Goal: Communication & Community: Answer question/provide support

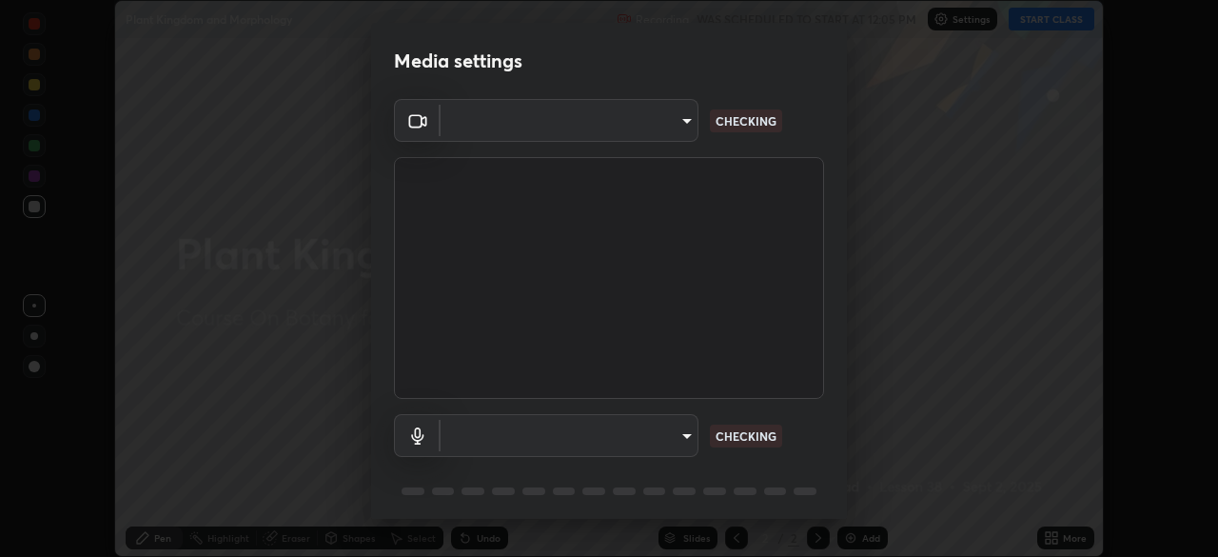
scroll to position [68, 0]
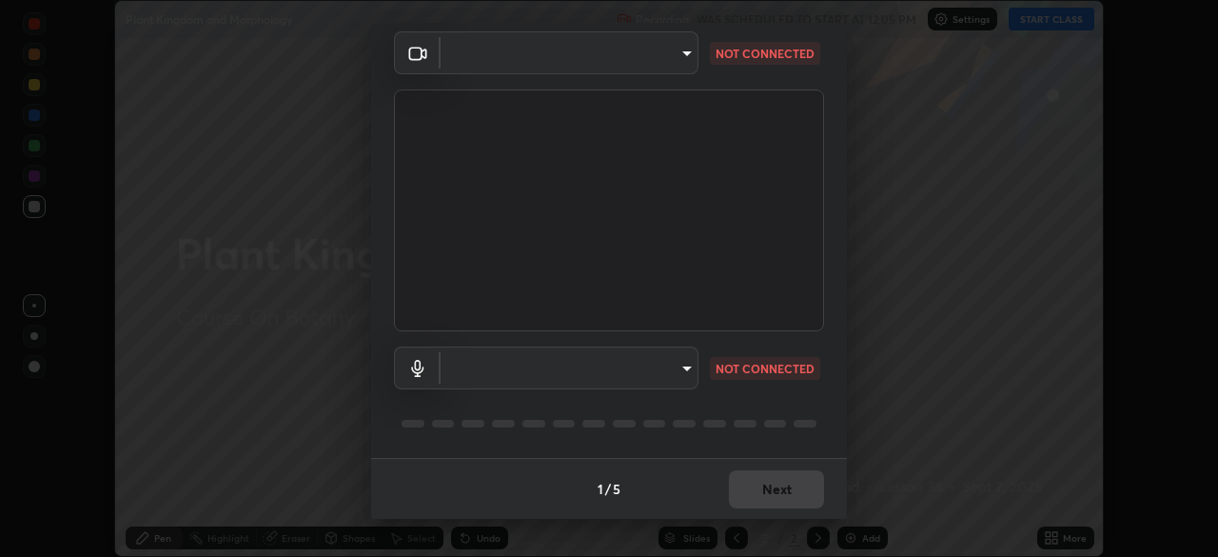
type input "d5d1096bb91751ddbc4e14a102c0e37309a205399cb77019be1f1076424a97fc"
type input "default"
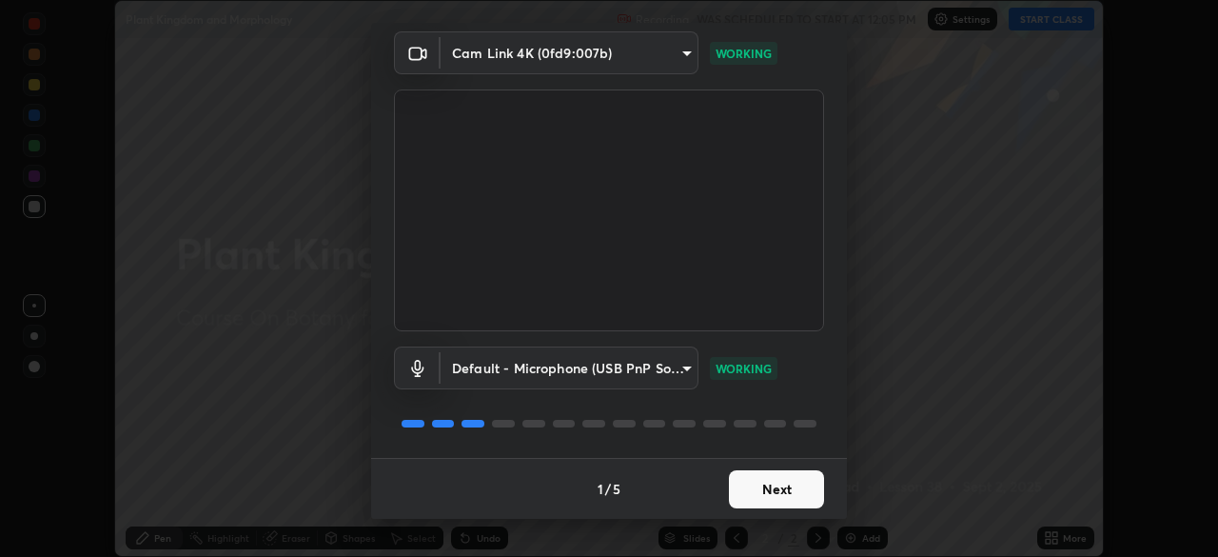
click at [754, 485] on button "Next" at bounding box center [776, 489] width 95 height 38
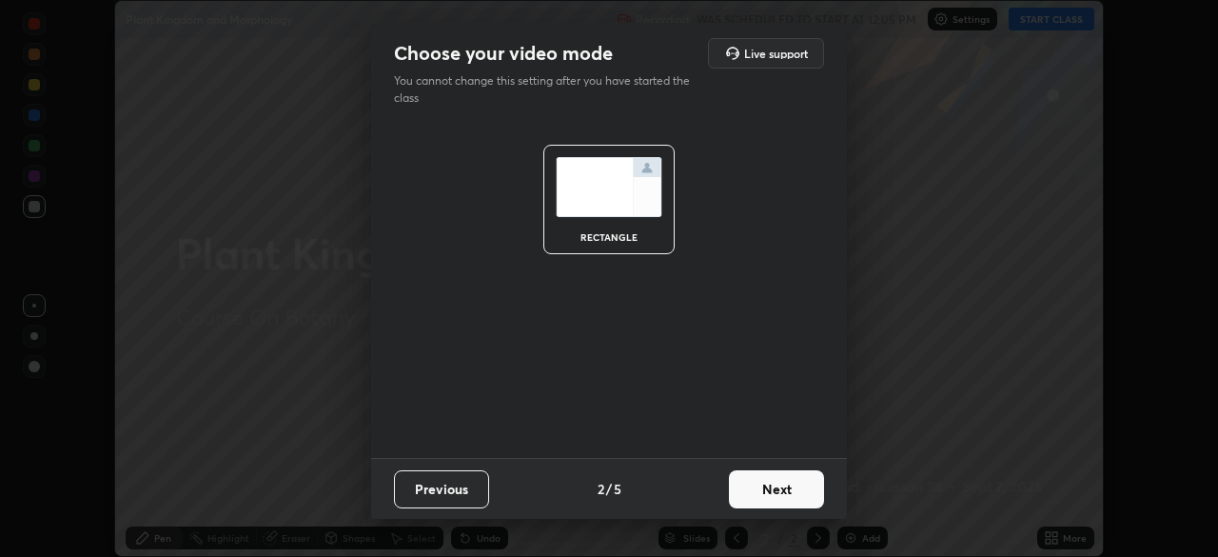
click at [751, 487] on button "Next" at bounding box center [776, 489] width 95 height 38
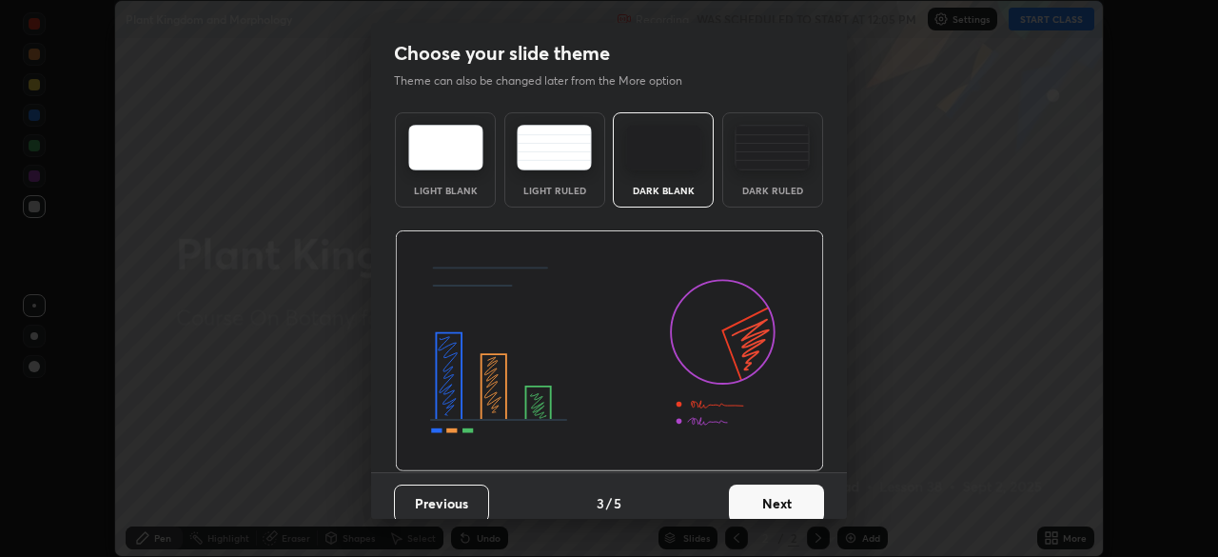
click at [754, 486] on button "Next" at bounding box center [776, 503] width 95 height 38
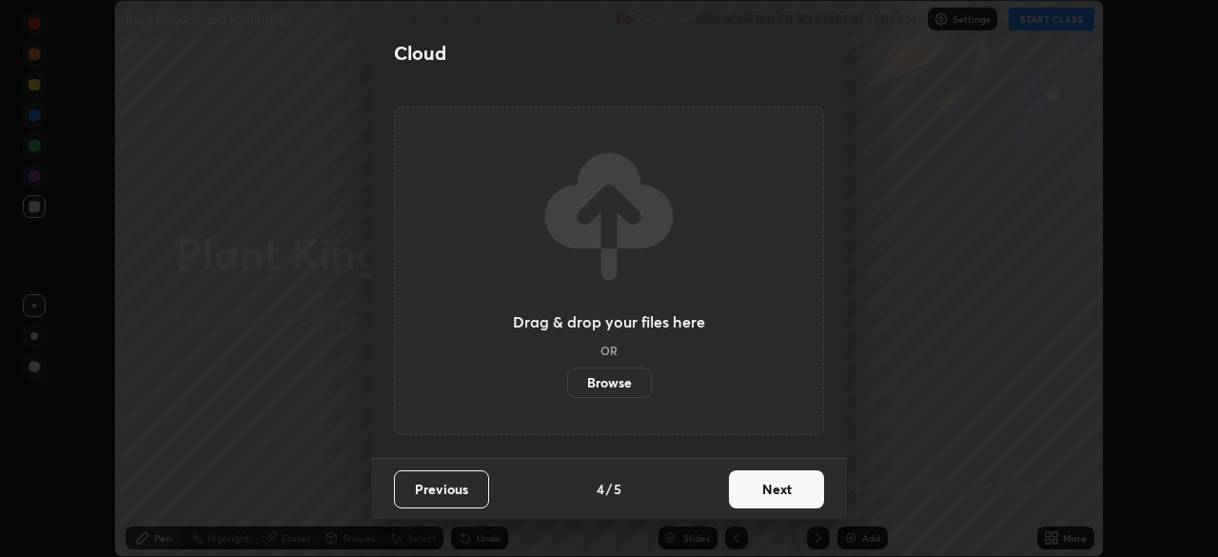
click at [754, 486] on button "Next" at bounding box center [776, 489] width 95 height 38
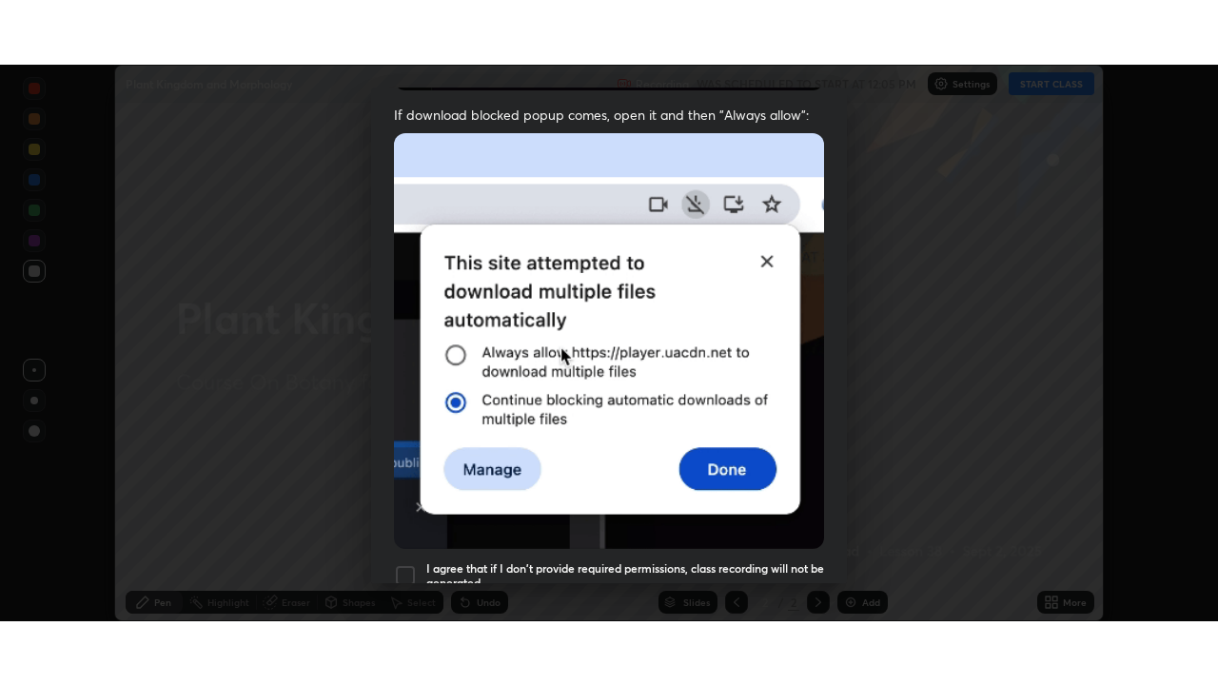
scroll to position [456, 0]
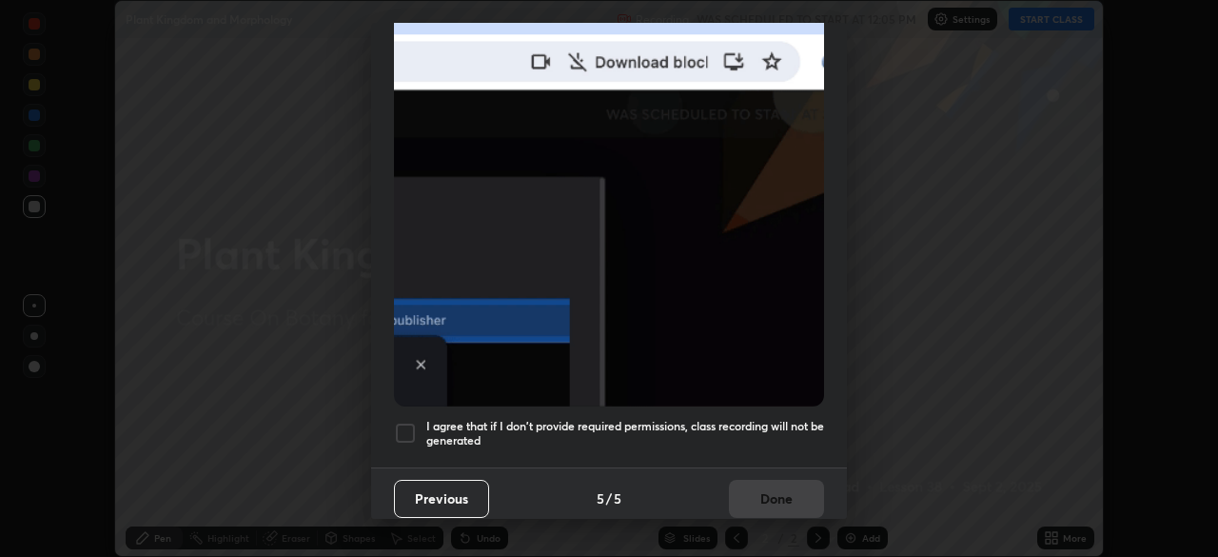
click at [403, 431] on div at bounding box center [405, 432] width 23 height 23
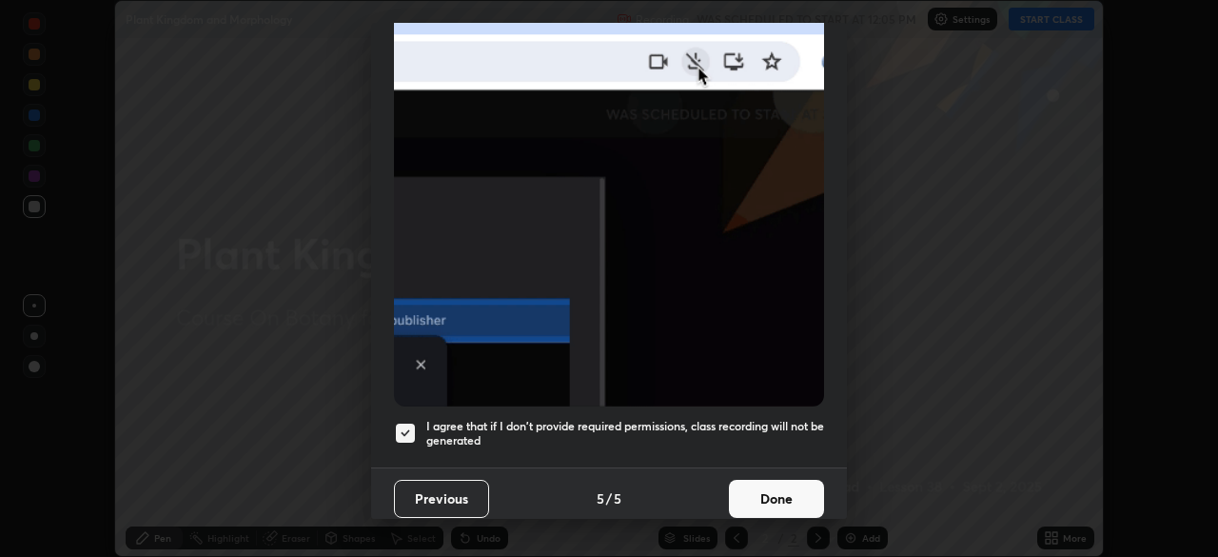
click at [778, 483] on button "Done" at bounding box center [776, 499] width 95 height 38
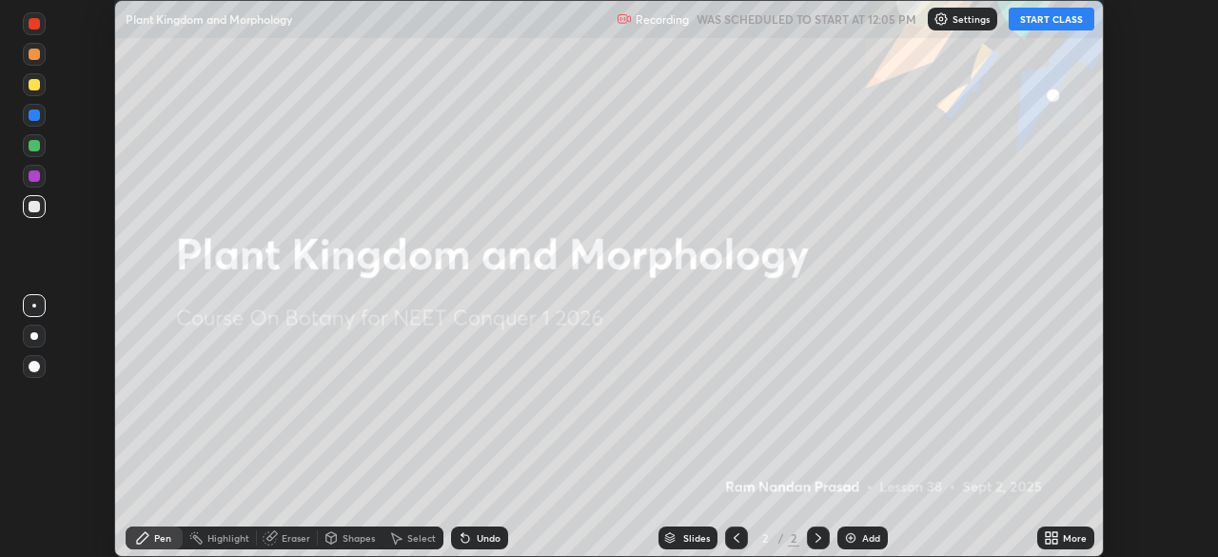
click at [1058, 536] on icon at bounding box center [1051, 537] width 15 height 15
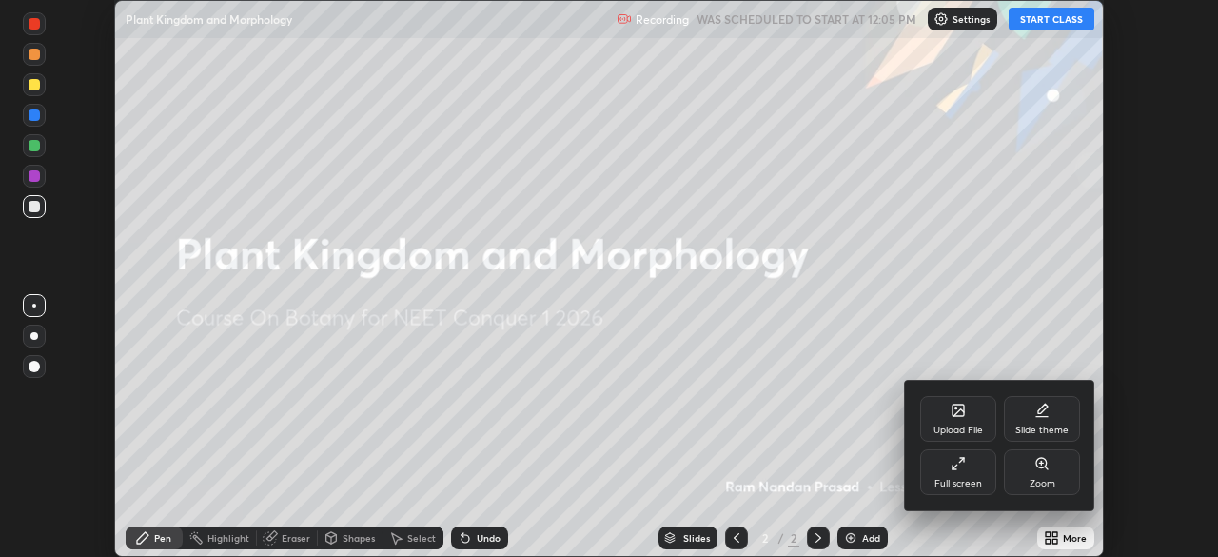
click at [957, 469] on icon at bounding box center [957, 463] width 15 height 15
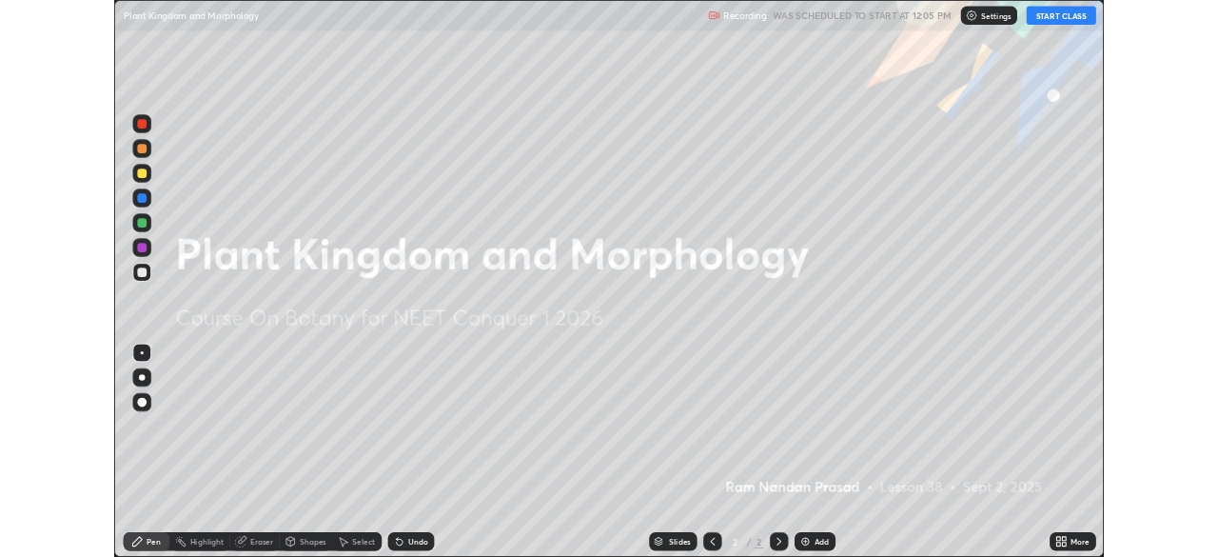
scroll to position [685, 1218]
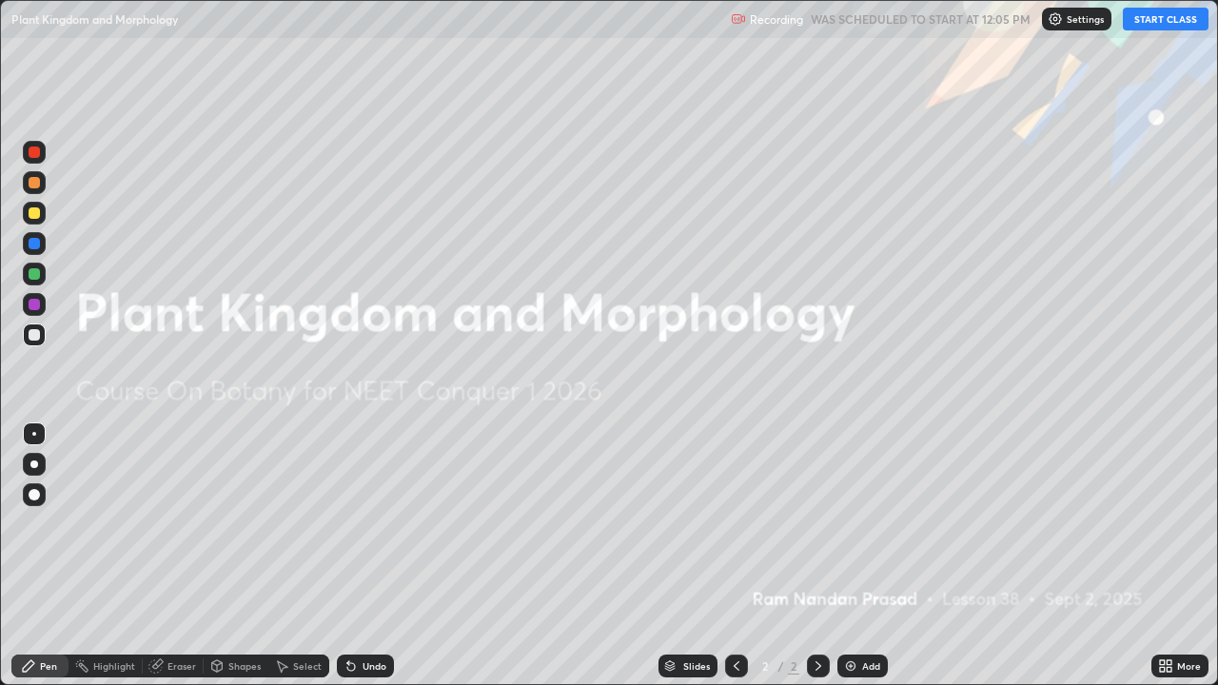
click at [1147, 16] on button "START CLASS" at bounding box center [1166, 19] width 86 height 23
click at [1143, 28] on button "START CLASS" at bounding box center [1166, 19] width 86 height 23
click at [1170, 556] on icon at bounding box center [1168, 662] width 5 height 5
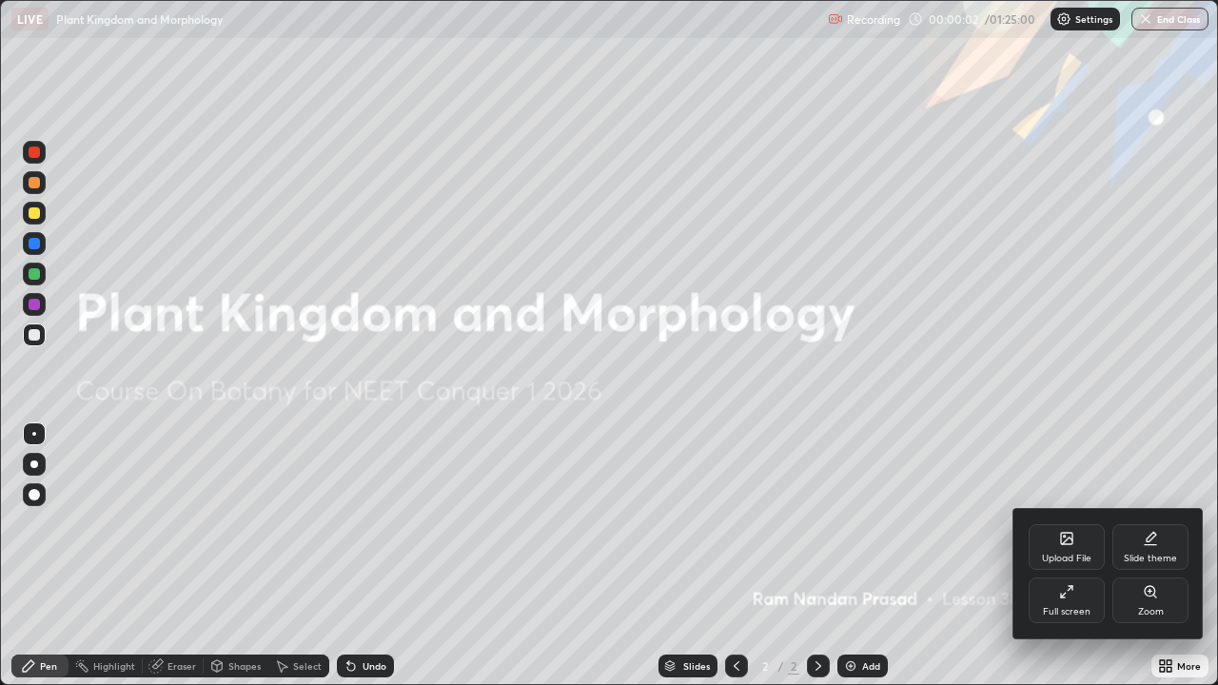
click at [1047, 556] on div "Full screen" at bounding box center [1067, 601] width 76 height 46
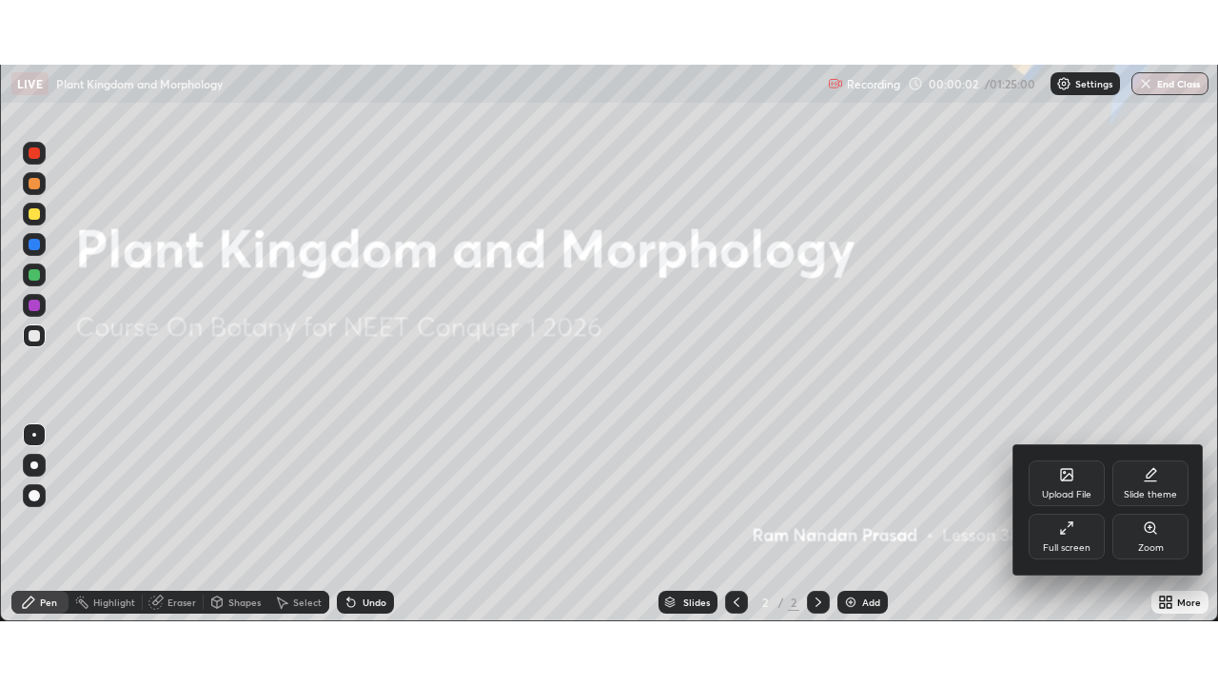
scroll to position [94588, 93927]
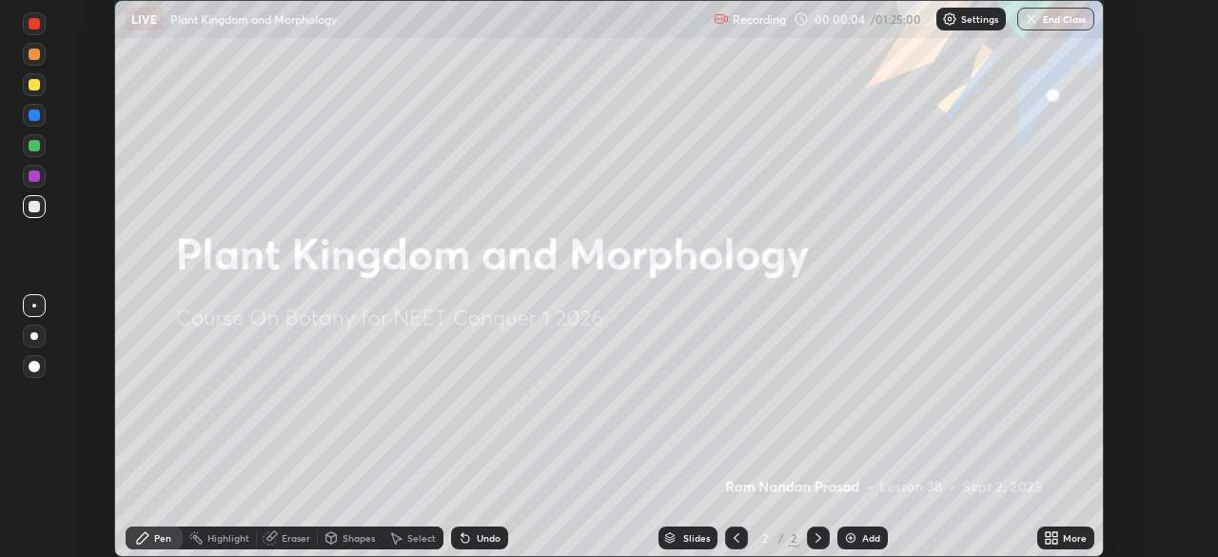
click at [1067, 534] on div "More" at bounding box center [1075, 538] width 24 height 10
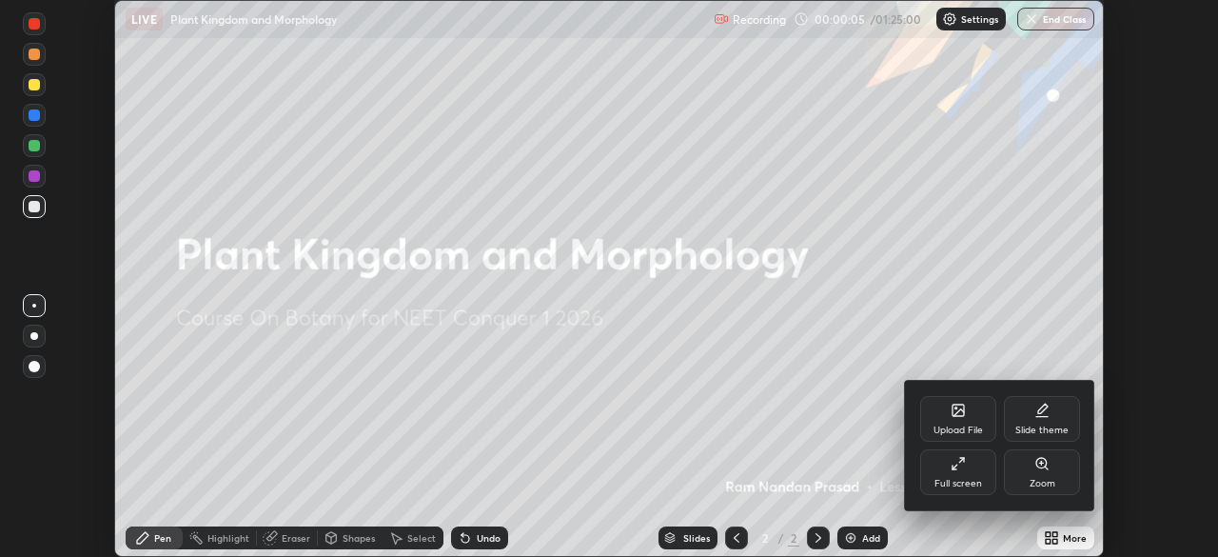
click at [1054, 533] on div at bounding box center [609, 278] width 1218 height 557
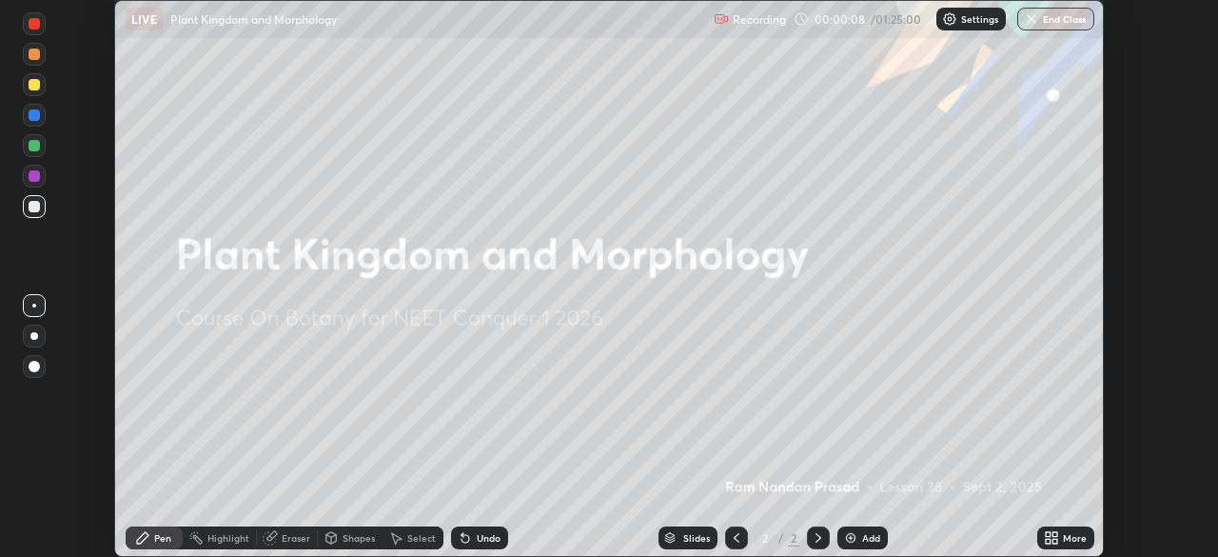
click at [856, 533] on img at bounding box center [850, 537] width 15 height 15
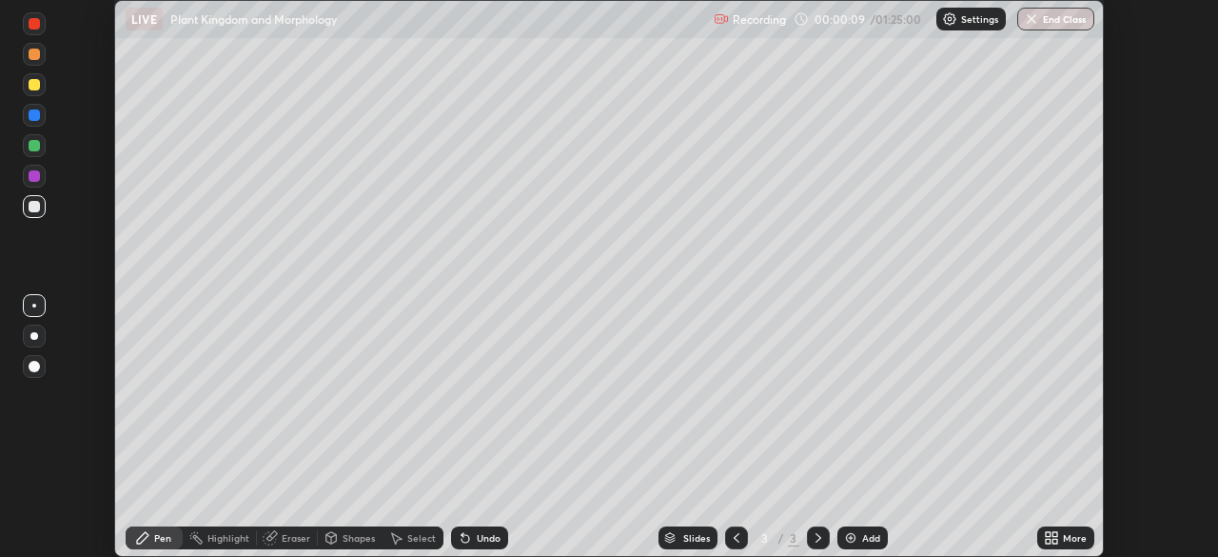
click at [1052, 537] on icon at bounding box center [1051, 537] width 15 height 15
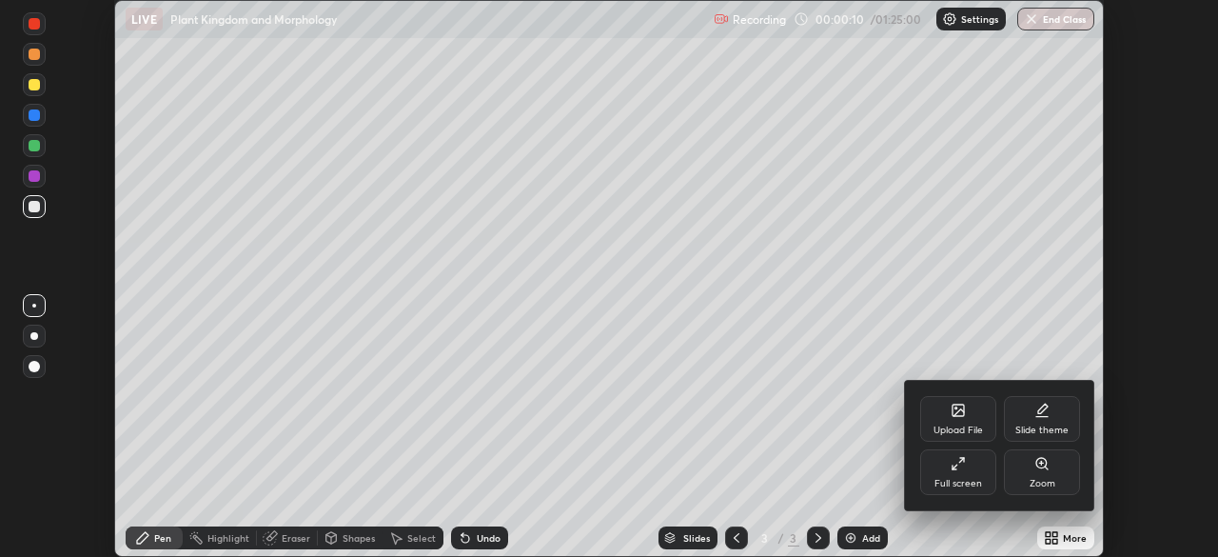
click at [961, 471] on div "Full screen" at bounding box center [958, 472] width 76 height 46
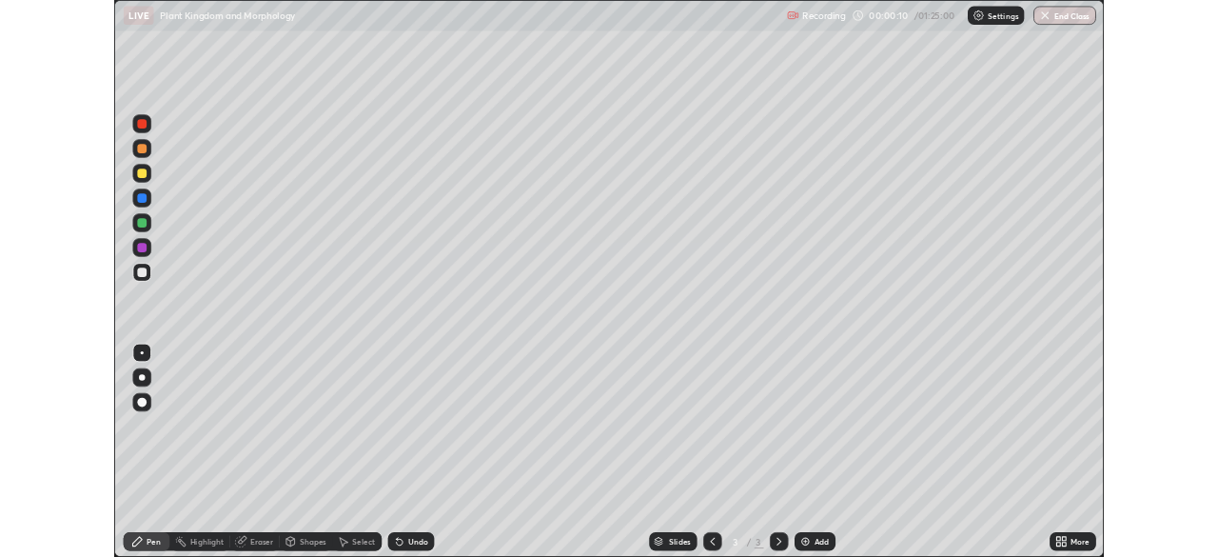
scroll to position [685, 1218]
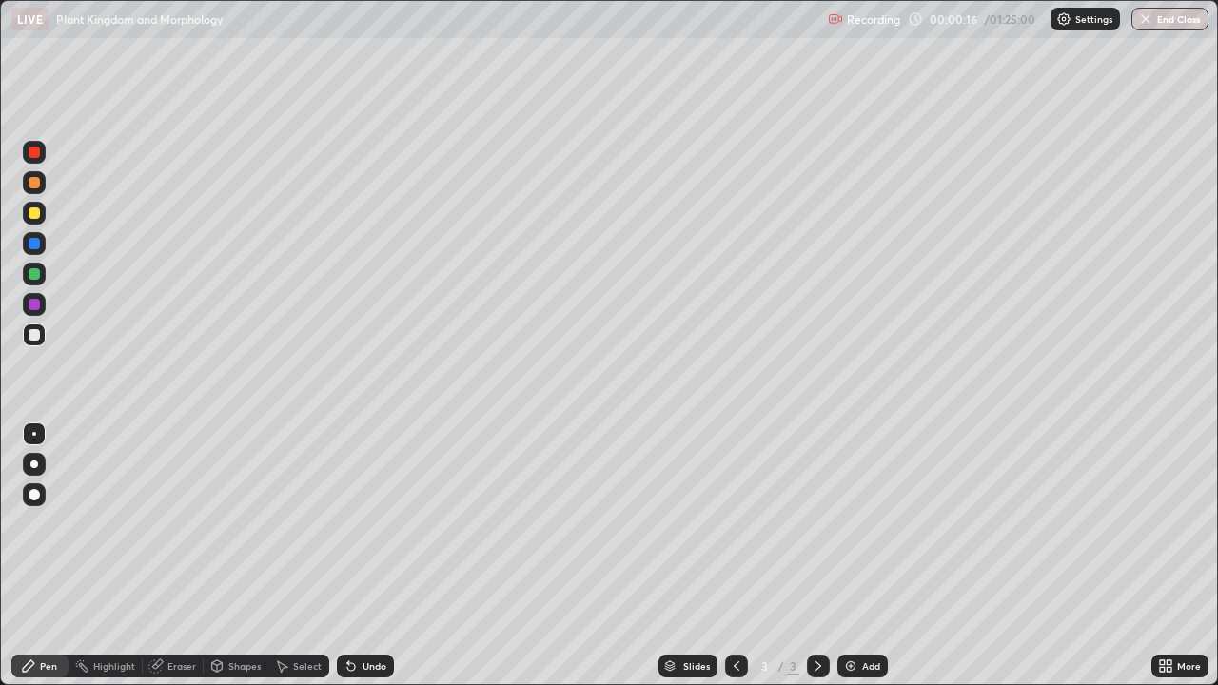
click at [33, 333] on div at bounding box center [34, 334] width 11 height 11
click at [36, 217] on div at bounding box center [34, 212] width 11 height 11
click at [40, 334] on div at bounding box center [34, 334] width 23 height 23
click at [40, 218] on div at bounding box center [34, 213] width 23 height 23
click at [42, 336] on div at bounding box center [34, 334] width 23 height 23
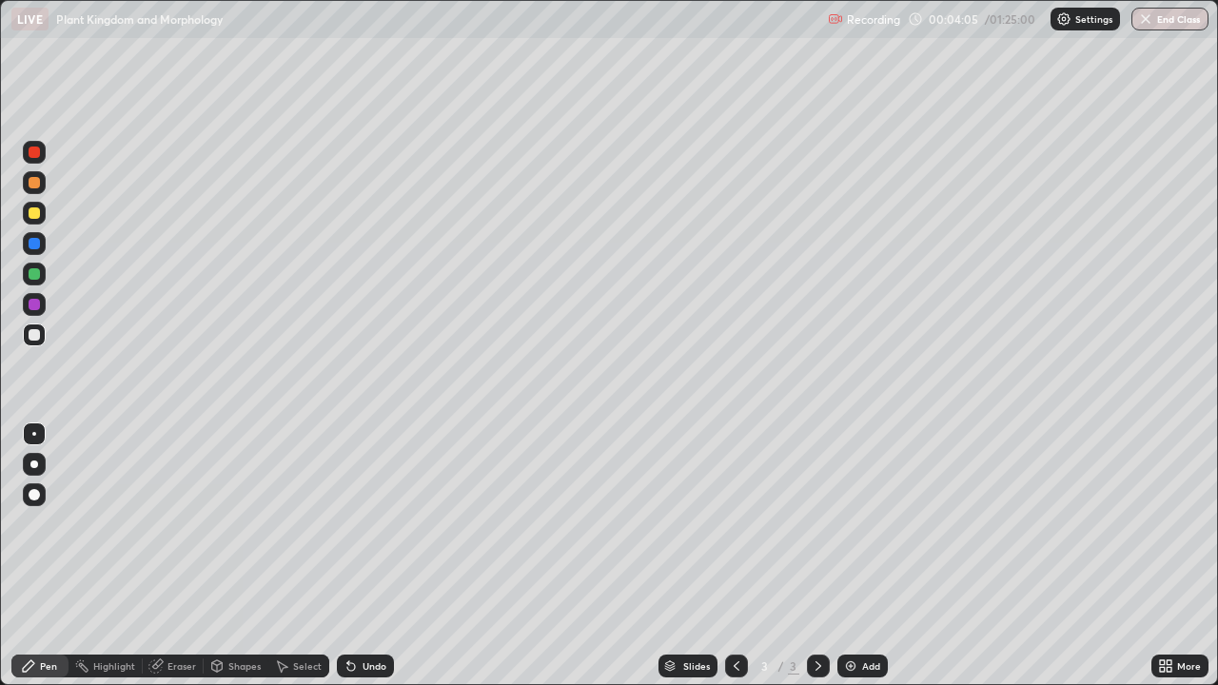
click at [1191, 556] on div "More" at bounding box center [1179, 666] width 57 height 23
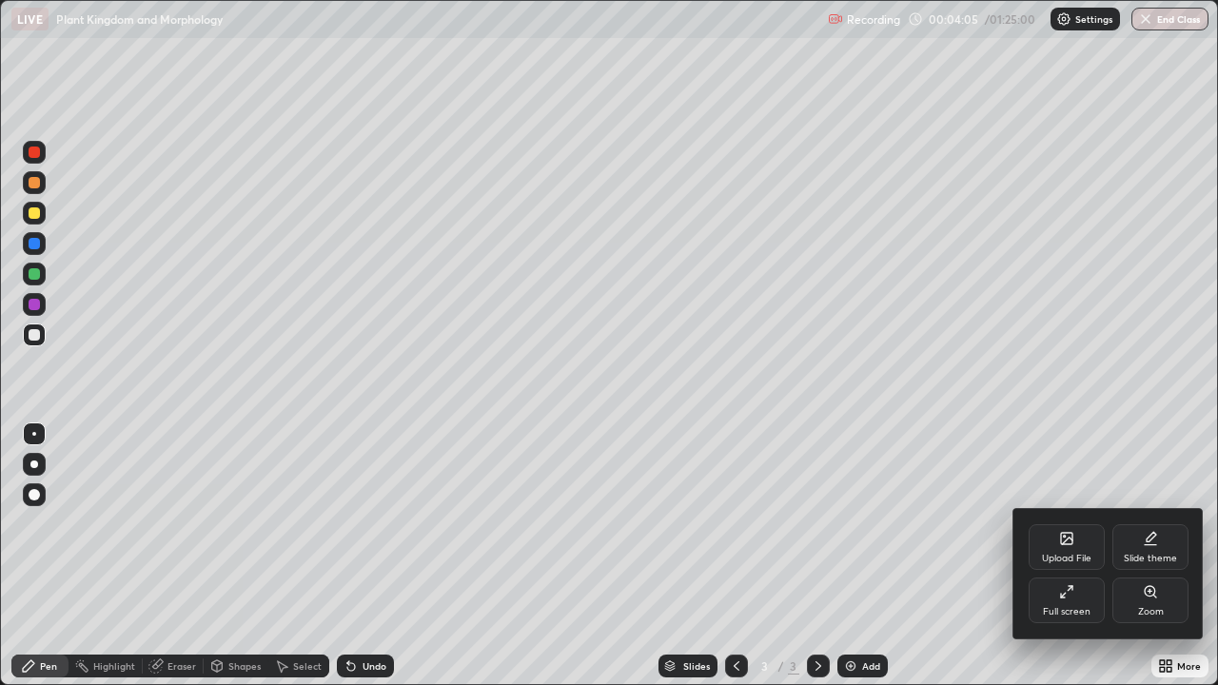
click at [1191, 556] on div at bounding box center [609, 342] width 1218 height 685
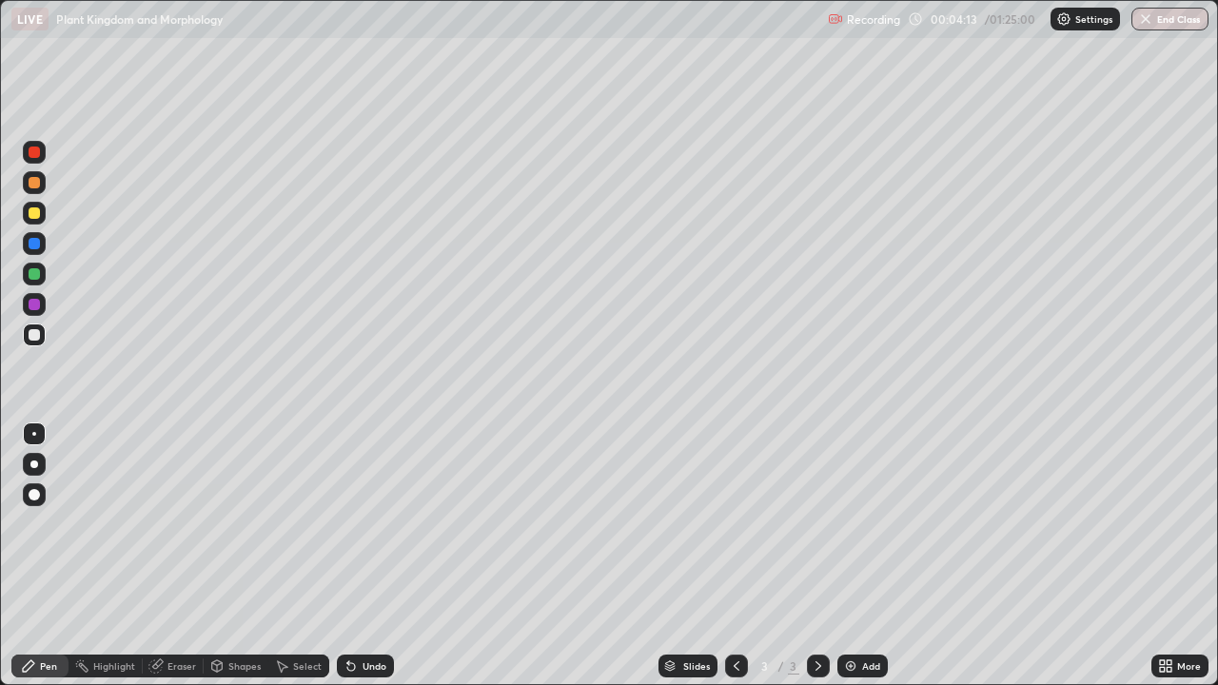
click at [869, 556] on div "Add" at bounding box center [871, 666] width 18 height 10
click at [38, 337] on div at bounding box center [34, 334] width 11 height 11
click at [39, 215] on div at bounding box center [34, 212] width 11 height 11
click at [41, 339] on div at bounding box center [34, 334] width 23 height 23
click at [39, 215] on div at bounding box center [34, 212] width 11 height 11
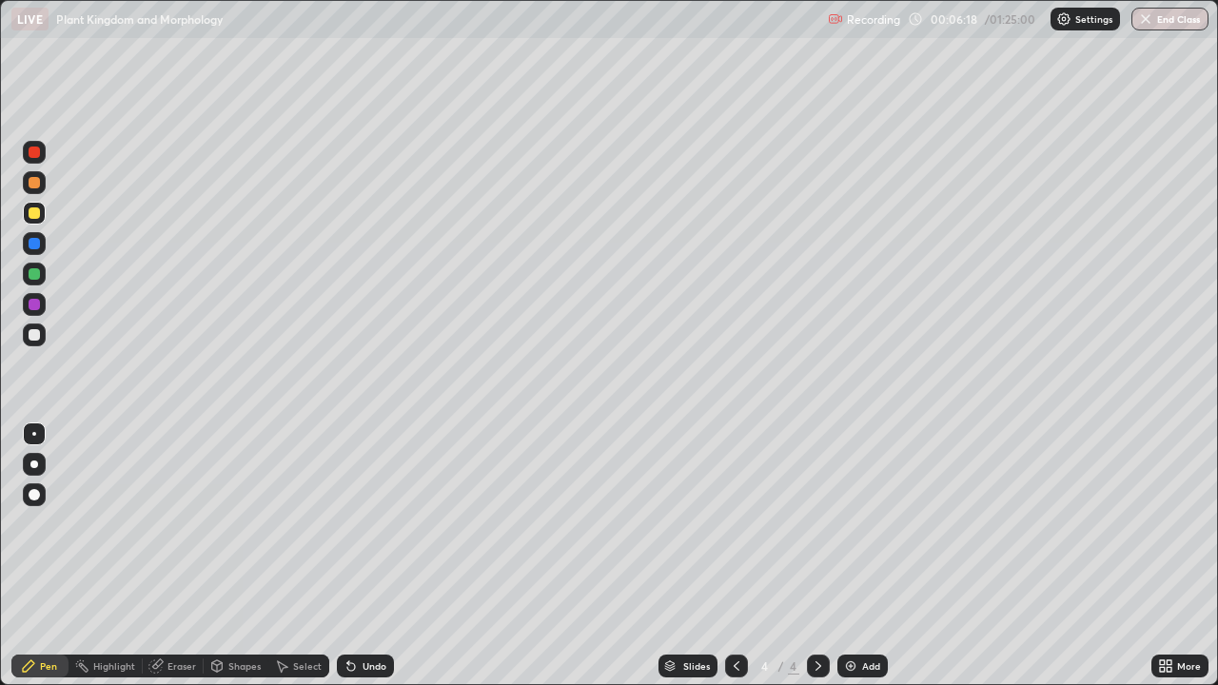
click at [44, 217] on div at bounding box center [34, 213] width 23 height 23
click at [37, 339] on div at bounding box center [34, 334] width 11 height 11
click at [870, 556] on div "Add" at bounding box center [871, 666] width 18 height 10
click at [37, 218] on div at bounding box center [34, 212] width 11 height 11
click at [190, 556] on div "Eraser" at bounding box center [181, 666] width 29 height 10
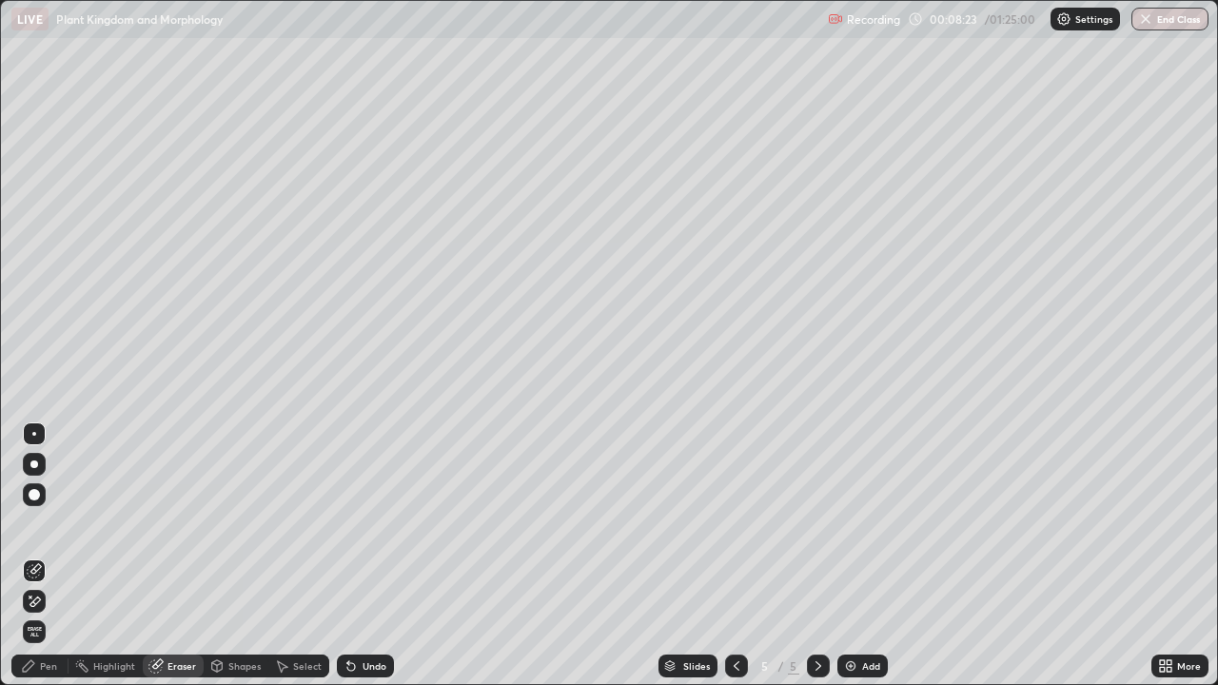
click at [49, 556] on div "Pen" at bounding box center [48, 666] width 17 height 10
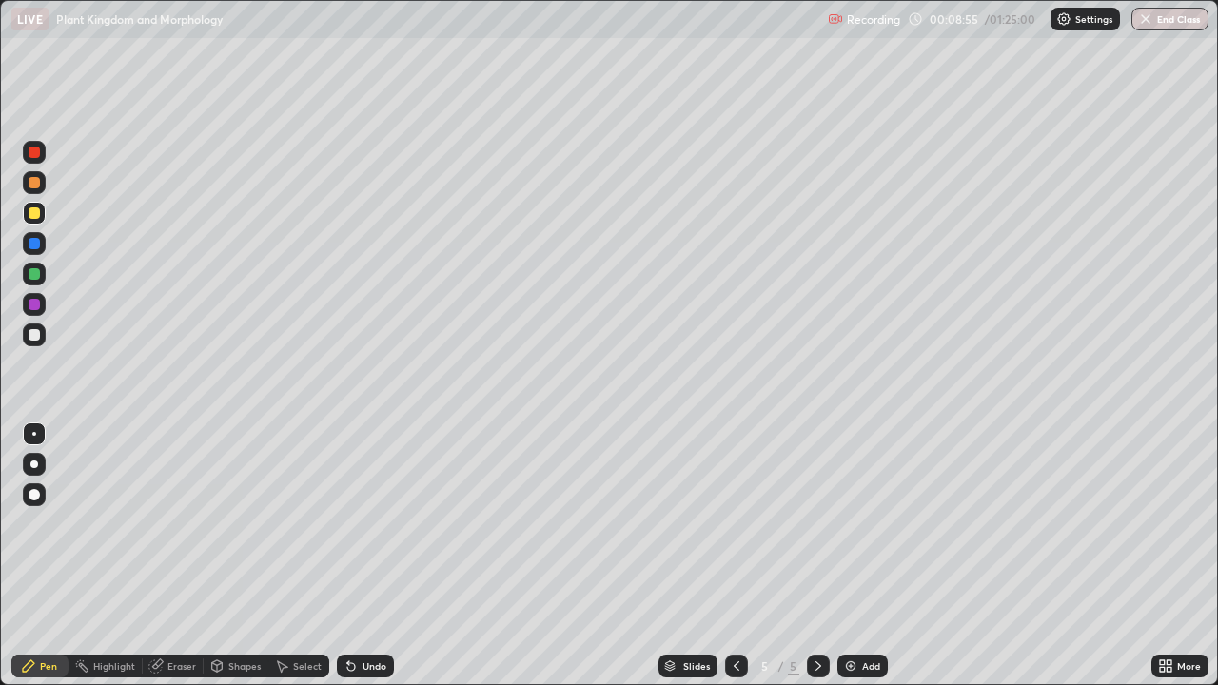
click at [33, 339] on div at bounding box center [34, 334] width 11 height 11
click at [852, 556] on img at bounding box center [850, 665] width 15 height 15
click at [41, 216] on div at bounding box center [34, 213] width 23 height 23
click at [38, 338] on div at bounding box center [34, 334] width 11 height 11
click at [33, 338] on div at bounding box center [34, 334] width 11 height 11
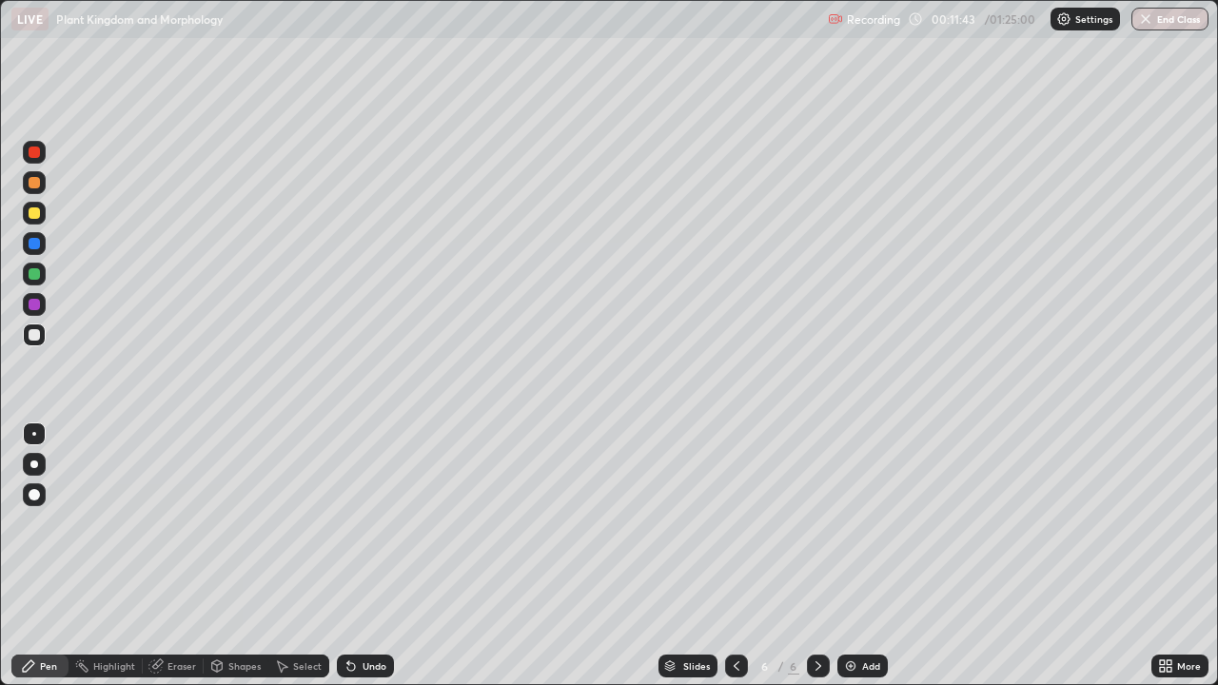
click at [34, 216] on div at bounding box center [34, 212] width 11 height 11
click at [180, 556] on div "Eraser" at bounding box center [181, 666] width 29 height 10
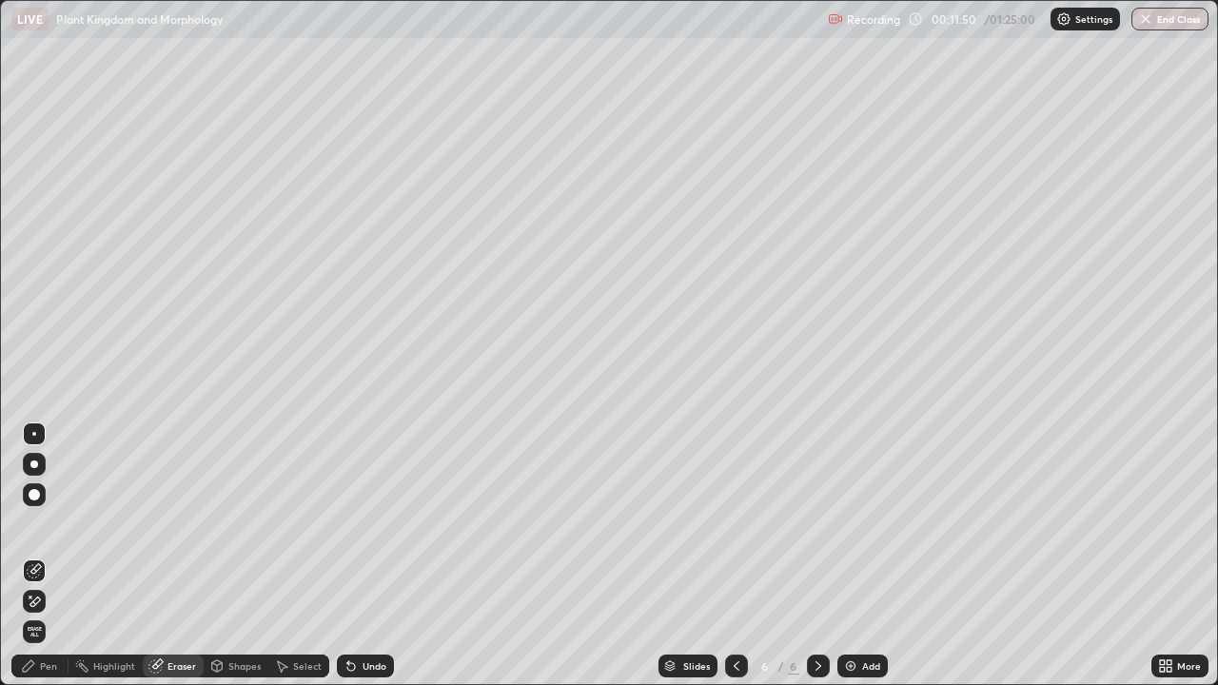
click at [51, 556] on div "Pen" at bounding box center [48, 666] width 17 height 10
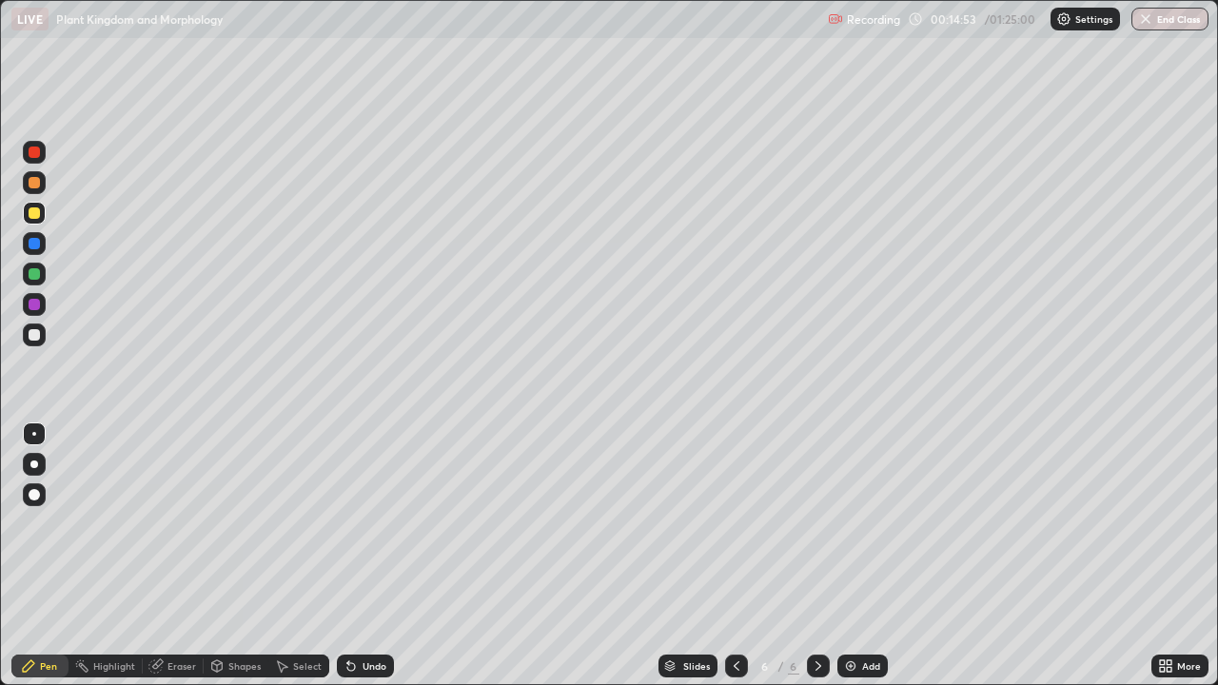
click at [866, 556] on div "Add" at bounding box center [871, 666] width 18 height 10
click at [46, 216] on div at bounding box center [34, 213] width 30 height 30
click at [34, 213] on div at bounding box center [34, 212] width 11 height 11
click at [45, 218] on div at bounding box center [34, 213] width 23 height 23
click at [43, 211] on div at bounding box center [34, 213] width 23 height 23
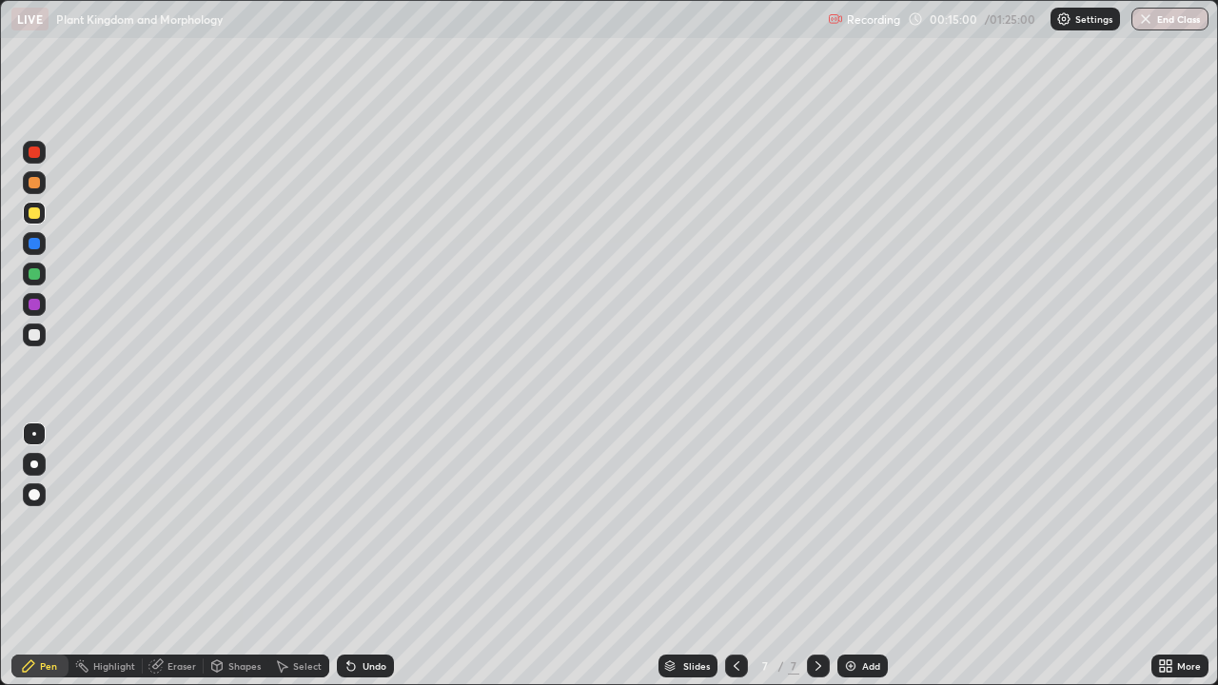
click at [42, 210] on div at bounding box center [34, 213] width 23 height 23
click at [40, 212] on div at bounding box center [34, 213] width 23 height 23
click at [38, 215] on div at bounding box center [34, 212] width 11 height 11
click at [48, 216] on div at bounding box center [34, 213] width 30 height 30
click at [45, 219] on div at bounding box center [34, 213] width 23 height 23
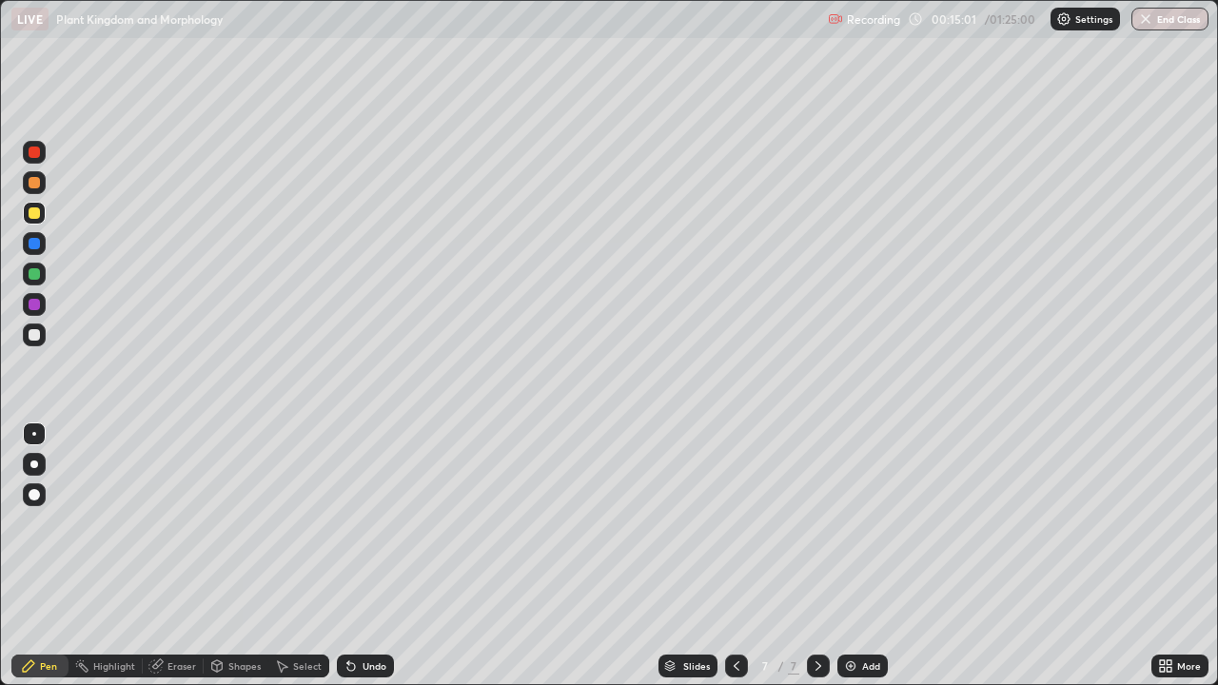
click at [42, 220] on div at bounding box center [34, 213] width 23 height 23
click at [41, 338] on div at bounding box center [34, 334] width 23 height 23
click at [1160, 556] on icon at bounding box center [1162, 662] width 5 height 5
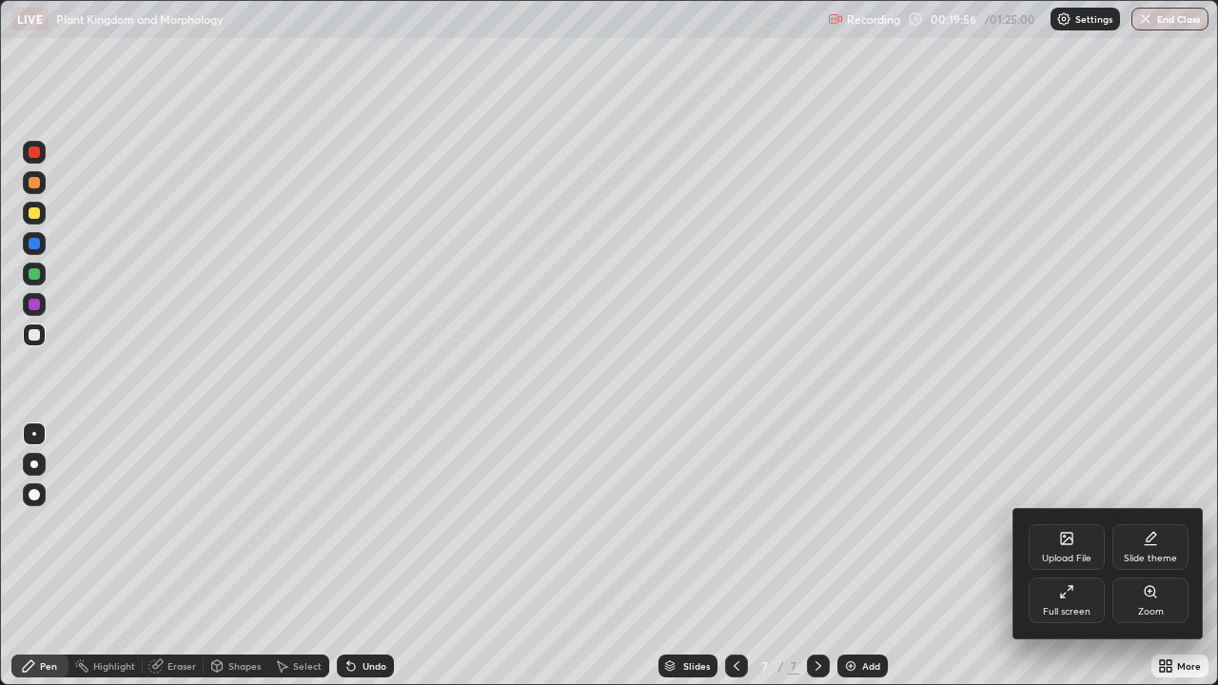
click at [975, 556] on div at bounding box center [609, 342] width 1218 height 685
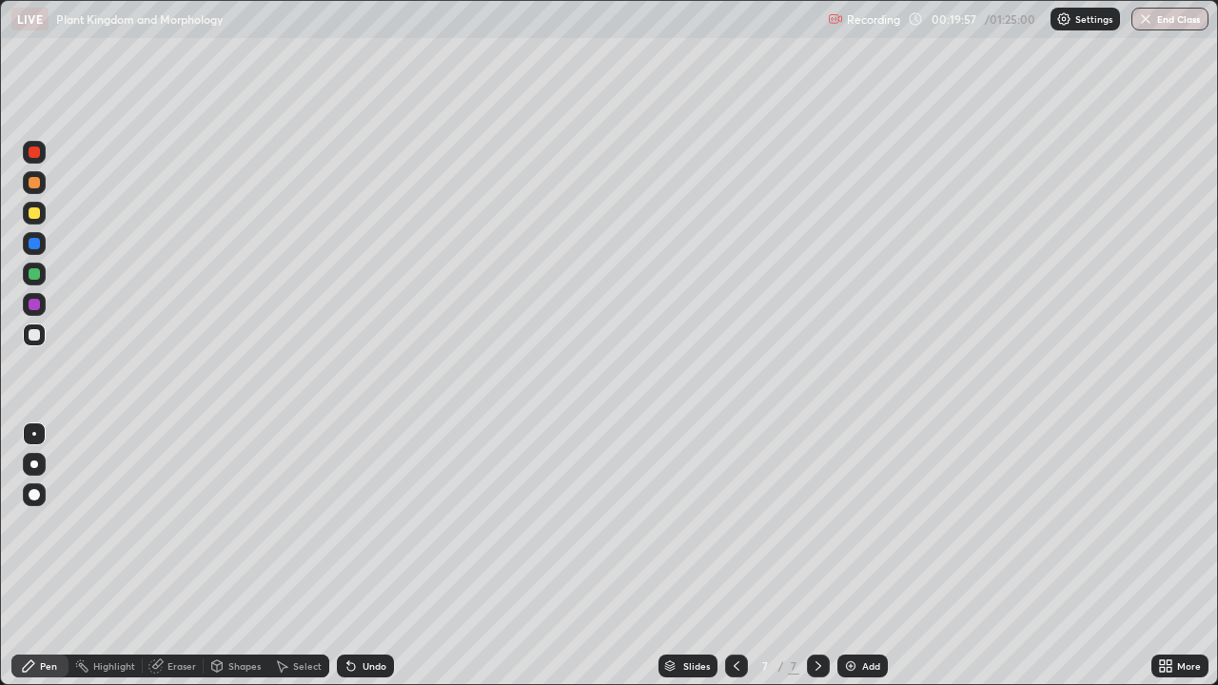
click at [854, 556] on img at bounding box center [850, 665] width 15 height 15
click at [33, 214] on div at bounding box center [34, 212] width 11 height 11
click at [735, 556] on icon at bounding box center [736, 665] width 15 height 15
click at [35, 334] on div at bounding box center [34, 334] width 11 height 11
click at [869, 556] on div "Add" at bounding box center [871, 666] width 18 height 10
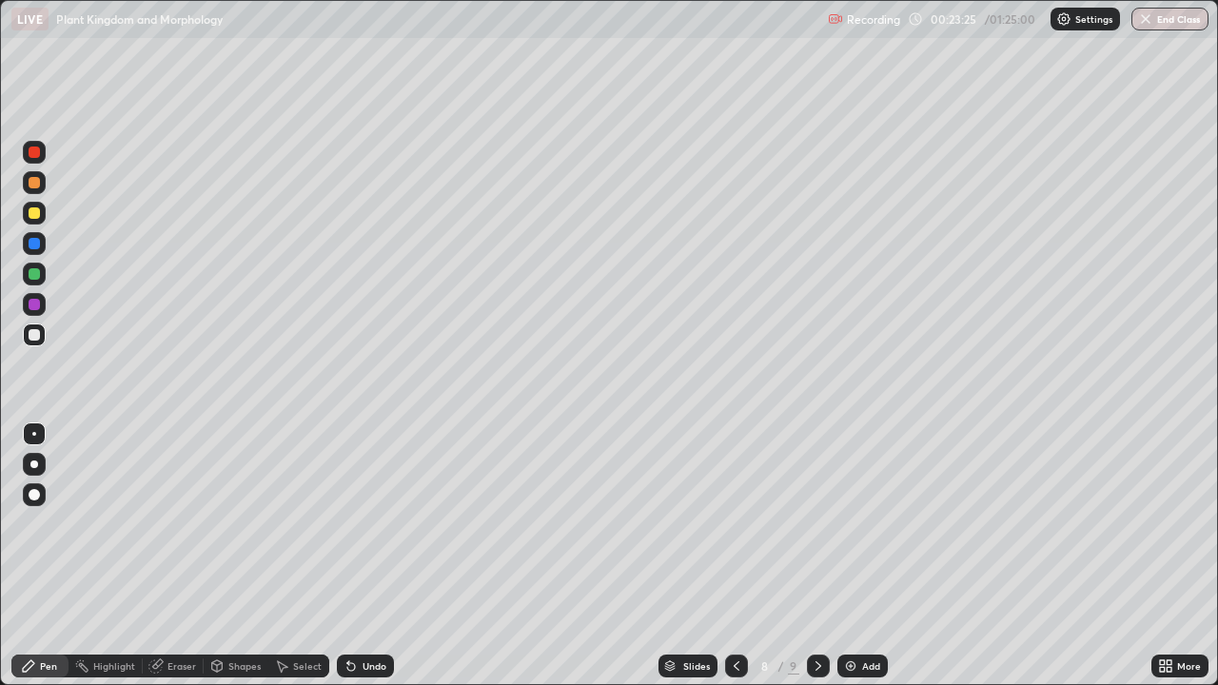
click at [39, 220] on div at bounding box center [34, 213] width 23 height 23
click at [38, 335] on div at bounding box center [34, 334] width 11 height 11
click at [42, 308] on div at bounding box center [34, 304] width 23 height 23
click at [42, 335] on div at bounding box center [34, 334] width 23 height 23
click at [880, 556] on div "Add" at bounding box center [862, 666] width 50 height 23
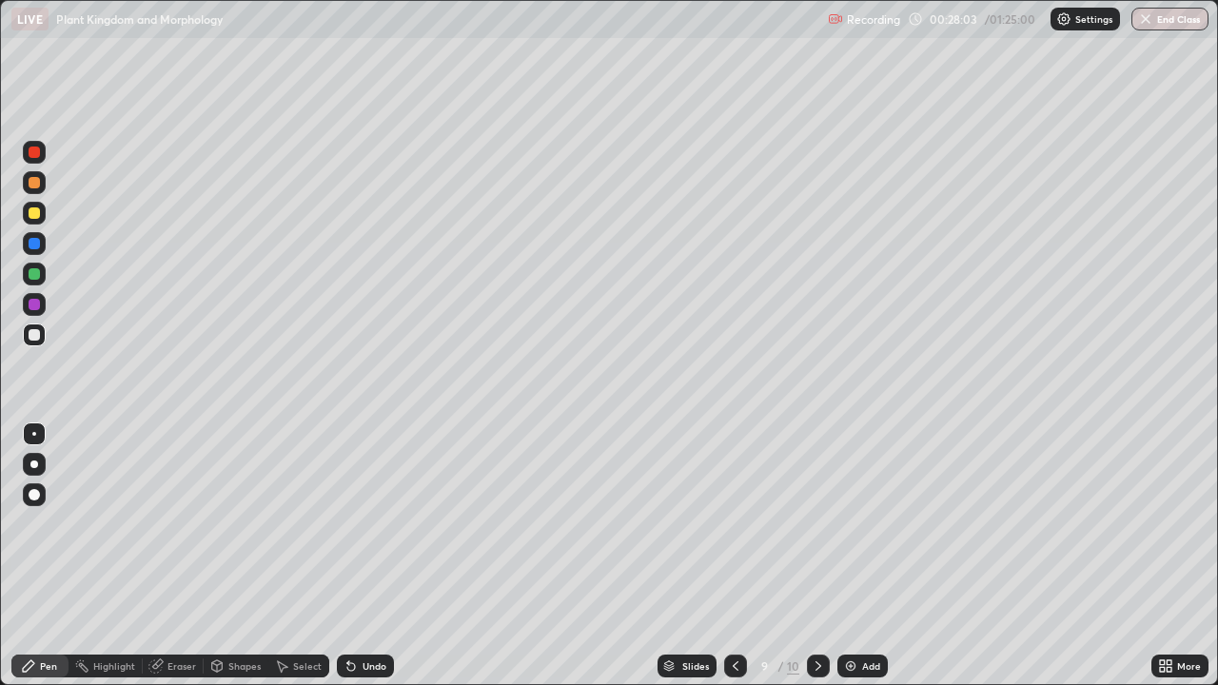
click at [47, 218] on div at bounding box center [34, 213] width 30 height 30
click at [37, 216] on div at bounding box center [34, 212] width 11 height 11
click at [40, 338] on div at bounding box center [34, 334] width 23 height 23
click at [31, 217] on div at bounding box center [34, 212] width 11 height 11
click at [31, 216] on div at bounding box center [34, 212] width 11 height 11
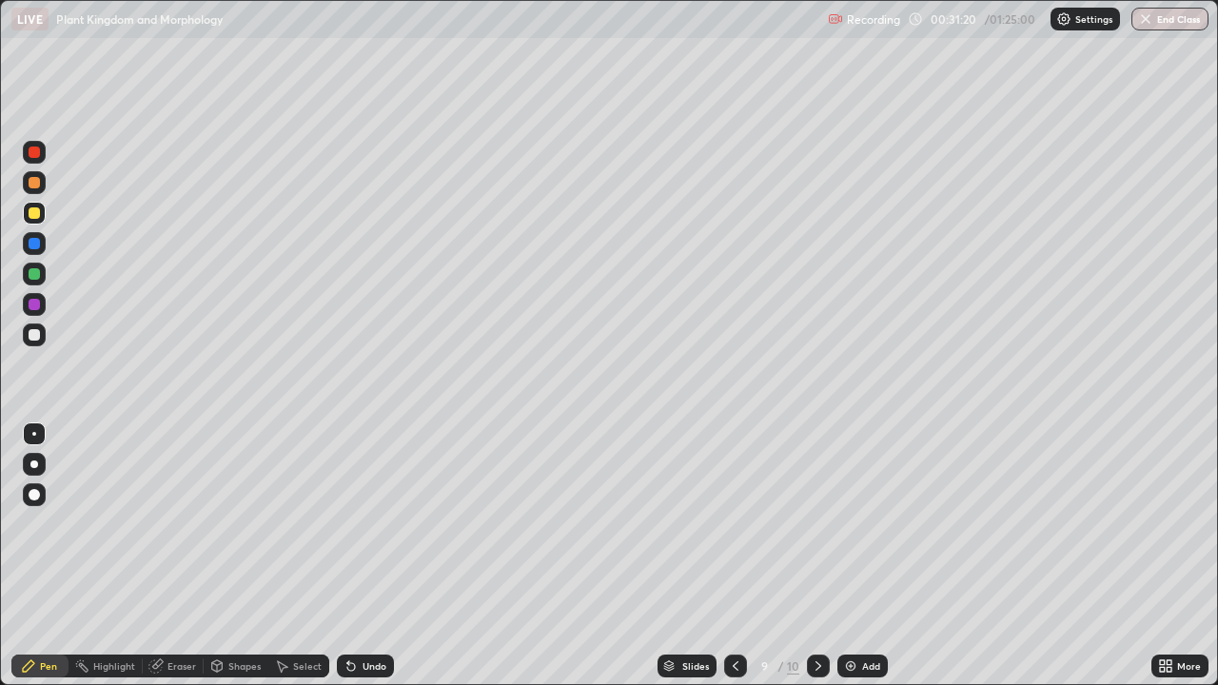
click at [43, 218] on div at bounding box center [34, 213] width 23 height 23
click at [41, 338] on div at bounding box center [34, 334] width 23 height 23
click at [863, 556] on div "Add" at bounding box center [871, 666] width 18 height 10
click at [31, 337] on div at bounding box center [34, 334] width 11 height 11
click at [33, 334] on div at bounding box center [34, 334] width 11 height 11
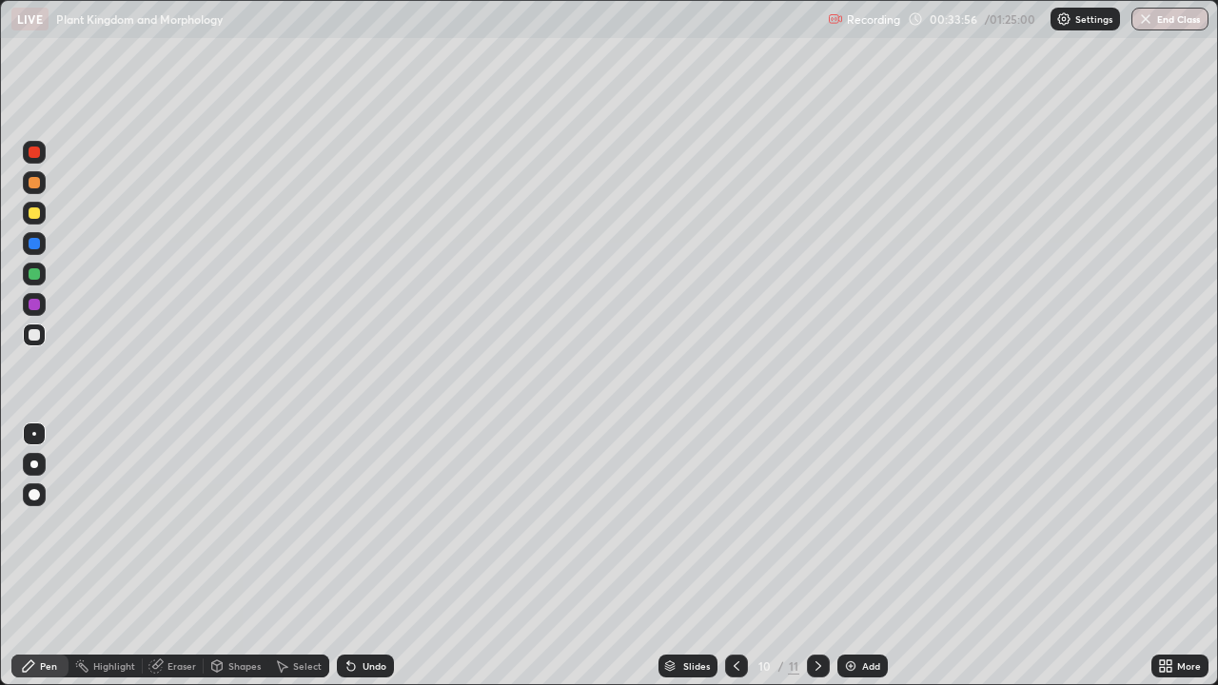
click at [48, 335] on div at bounding box center [34, 335] width 30 height 30
click at [40, 214] on div at bounding box center [34, 213] width 23 height 23
click at [39, 341] on div at bounding box center [34, 334] width 23 height 23
click at [38, 300] on div at bounding box center [34, 304] width 11 height 11
click at [31, 158] on div at bounding box center [34, 152] width 23 height 23
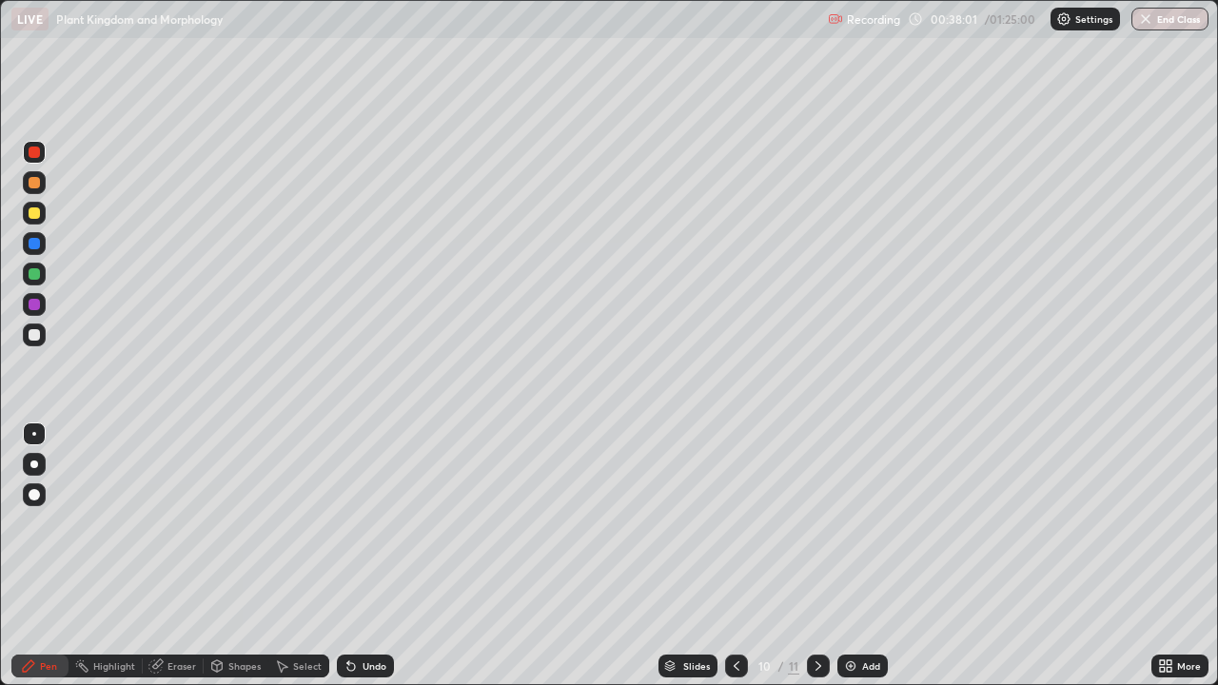
click at [35, 275] on div at bounding box center [34, 273] width 11 height 11
click at [1170, 556] on icon at bounding box center [1168, 662] width 5 height 5
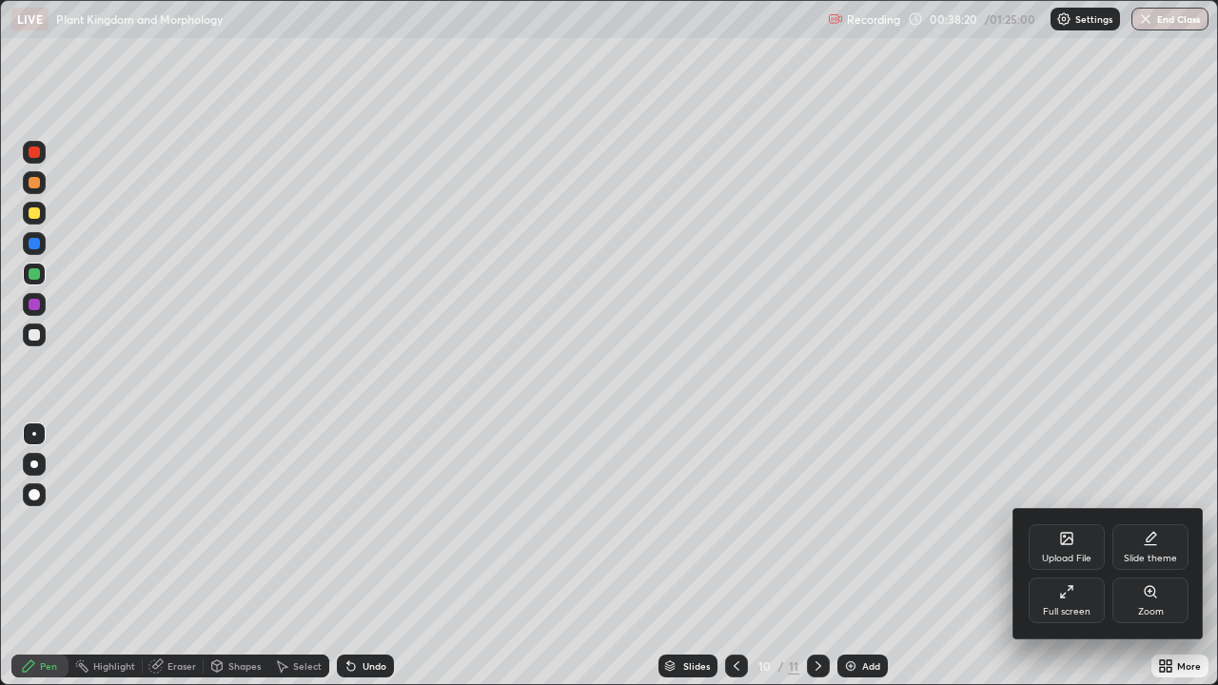
click at [1057, 556] on div "Full screen" at bounding box center [1067, 601] width 76 height 46
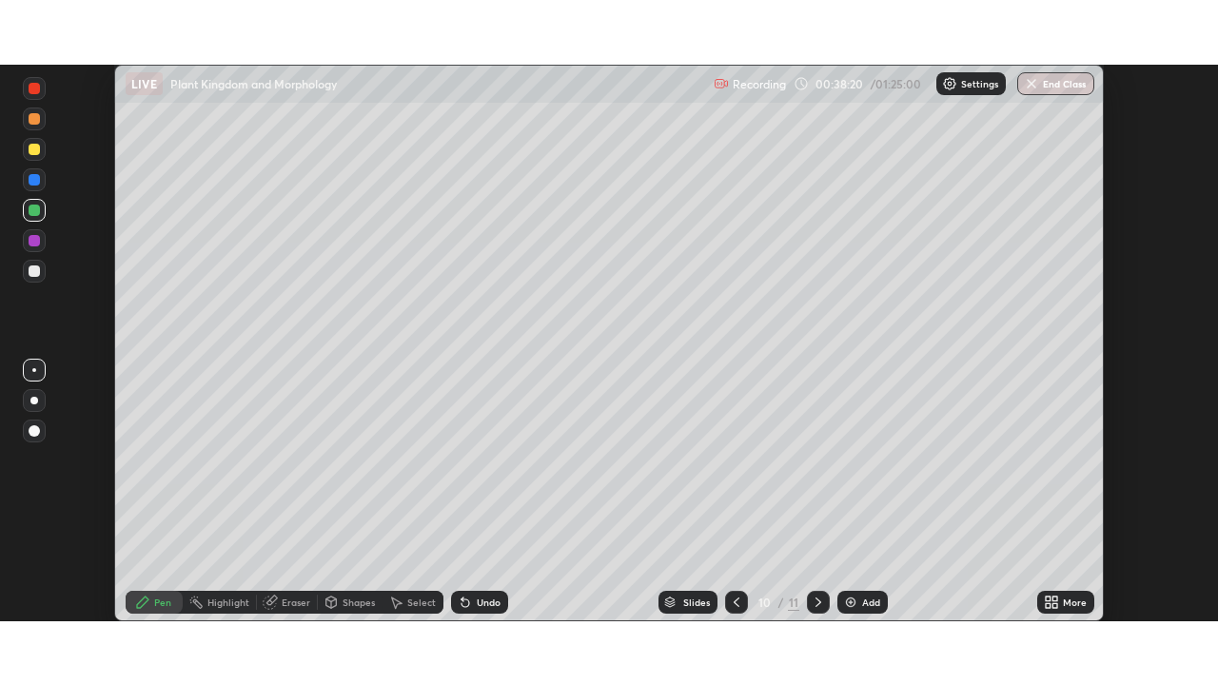
scroll to position [94588, 93927]
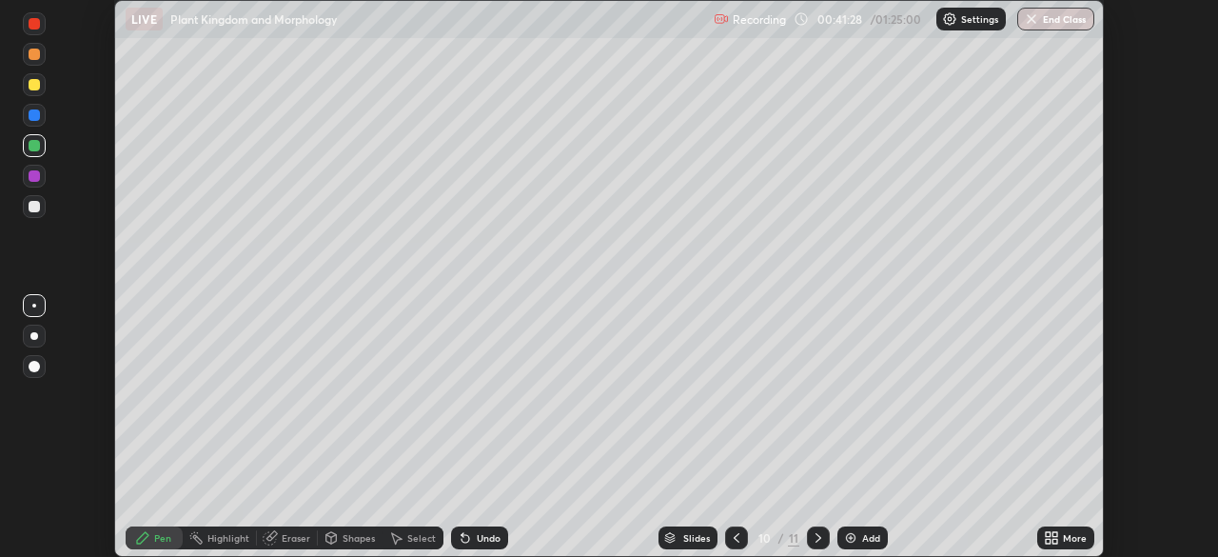
click at [1054, 534] on icon at bounding box center [1054, 534] width 5 height 5
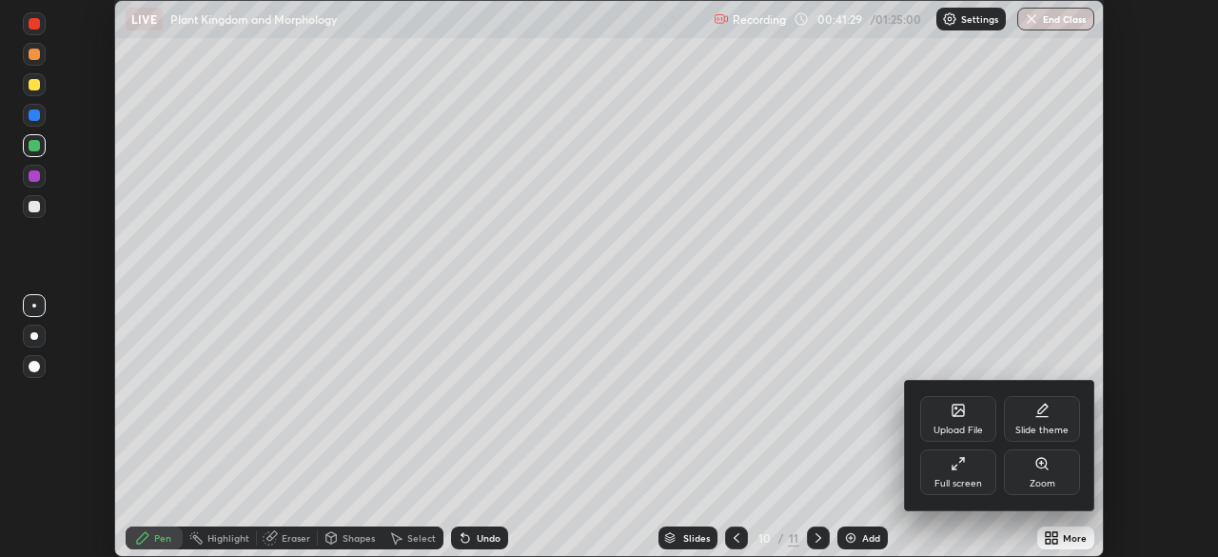
click at [954, 474] on div "Full screen" at bounding box center [958, 472] width 76 height 46
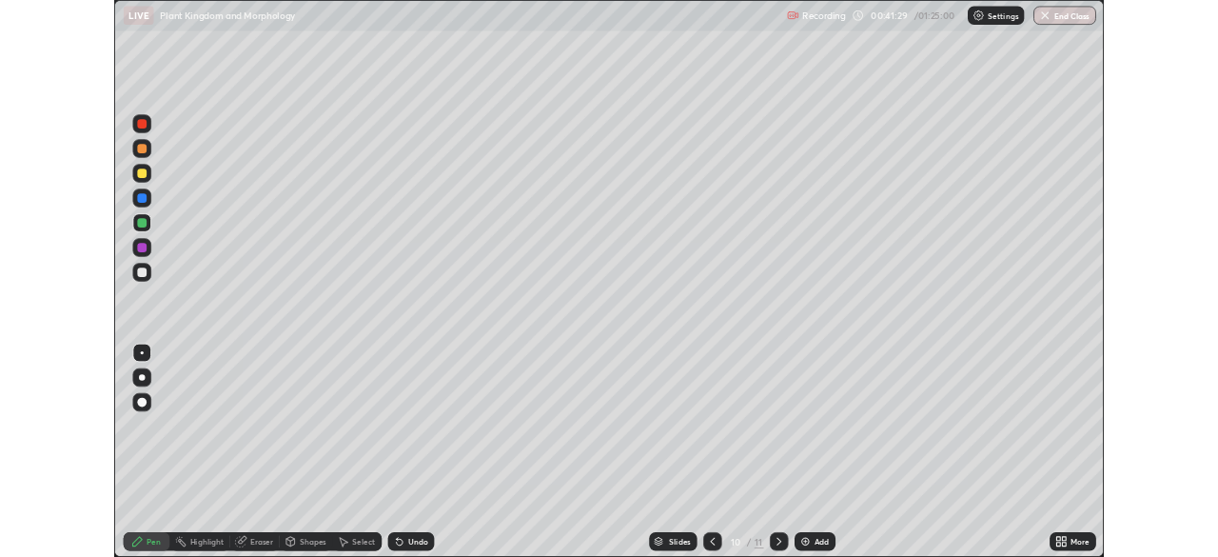
scroll to position [685, 1218]
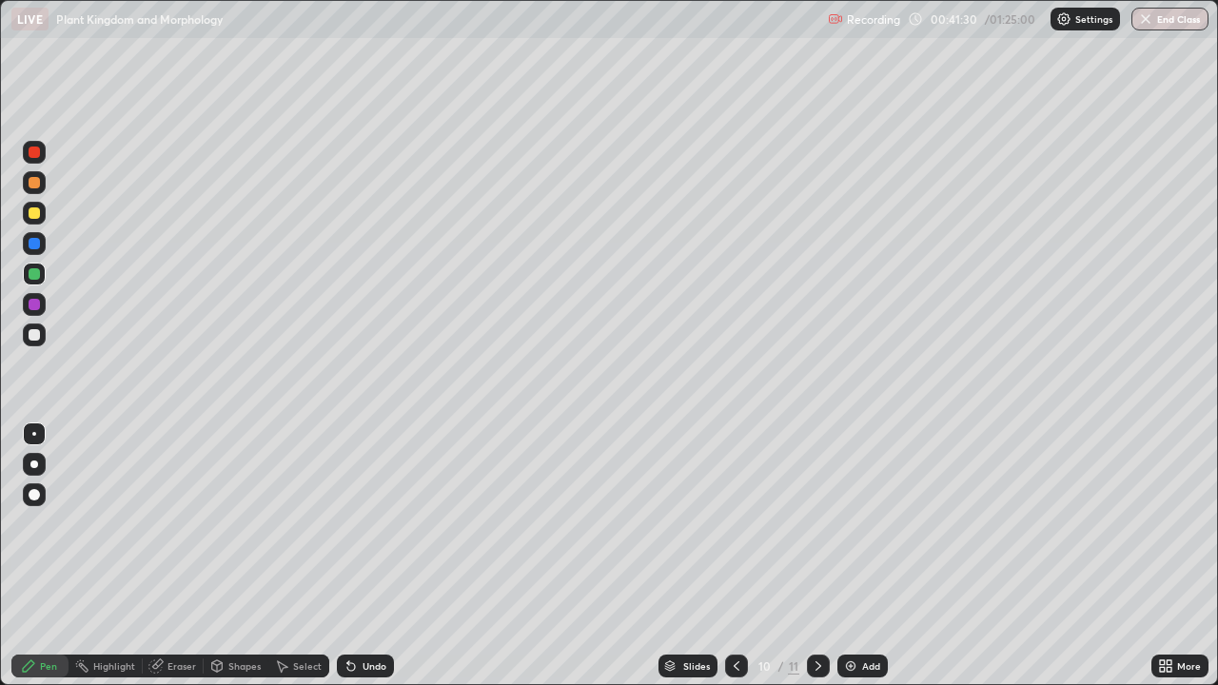
click at [878, 556] on div "Add" at bounding box center [871, 666] width 18 height 10
click at [734, 556] on icon at bounding box center [736, 665] width 15 height 15
click at [1164, 556] on icon at bounding box center [1165, 665] width 15 height 15
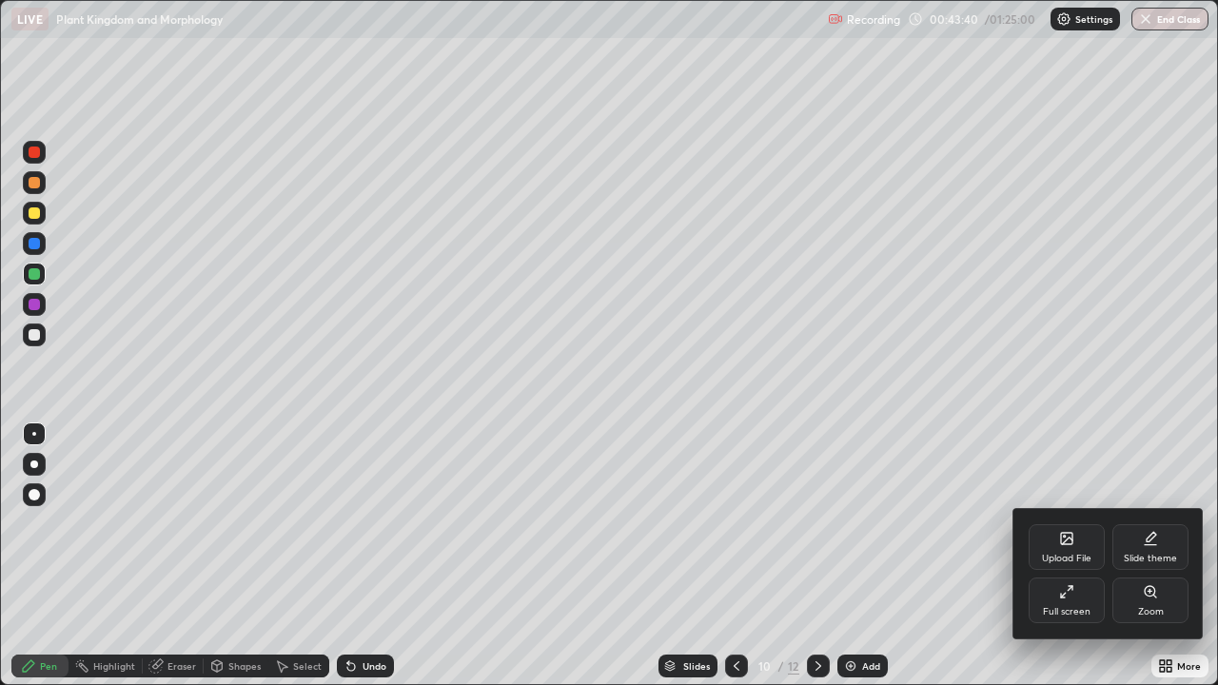
click at [968, 556] on div at bounding box center [609, 342] width 1218 height 685
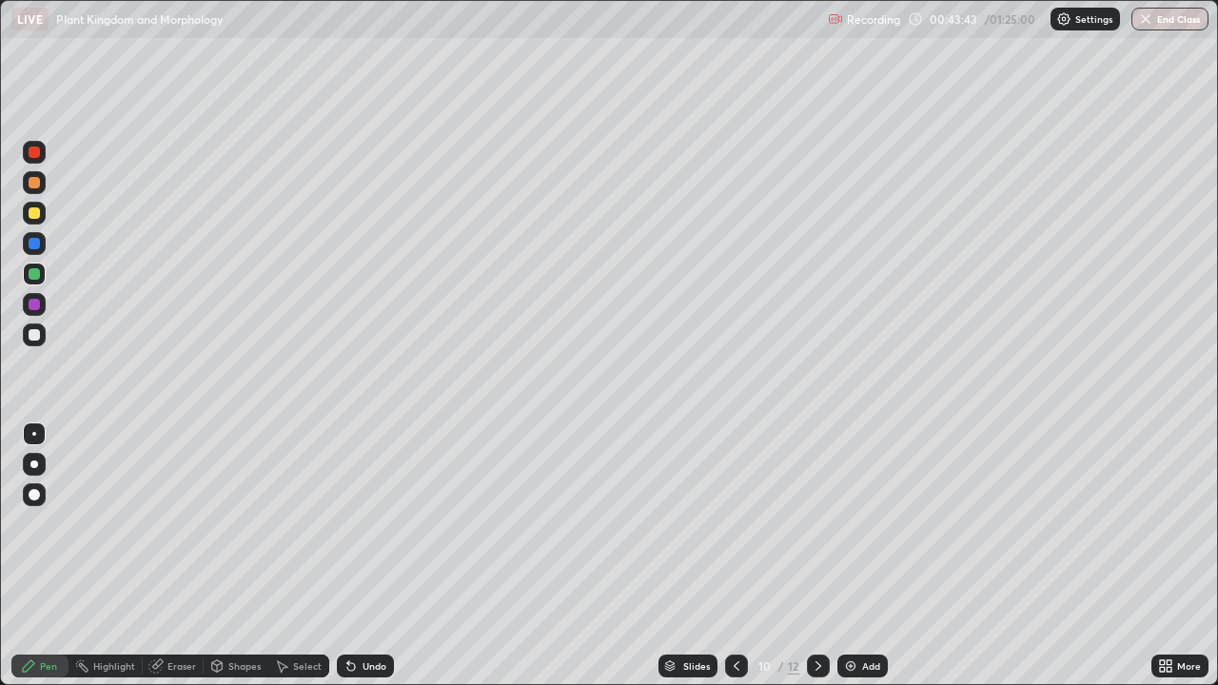
click at [853, 556] on img at bounding box center [850, 665] width 15 height 15
click at [34, 222] on div at bounding box center [34, 213] width 23 height 23
click at [37, 328] on div at bounding box center [34, 334] width 23 height 23
click at [191, 556] on div "Eraser" at bounding box center [181, 666] width 29 height 10
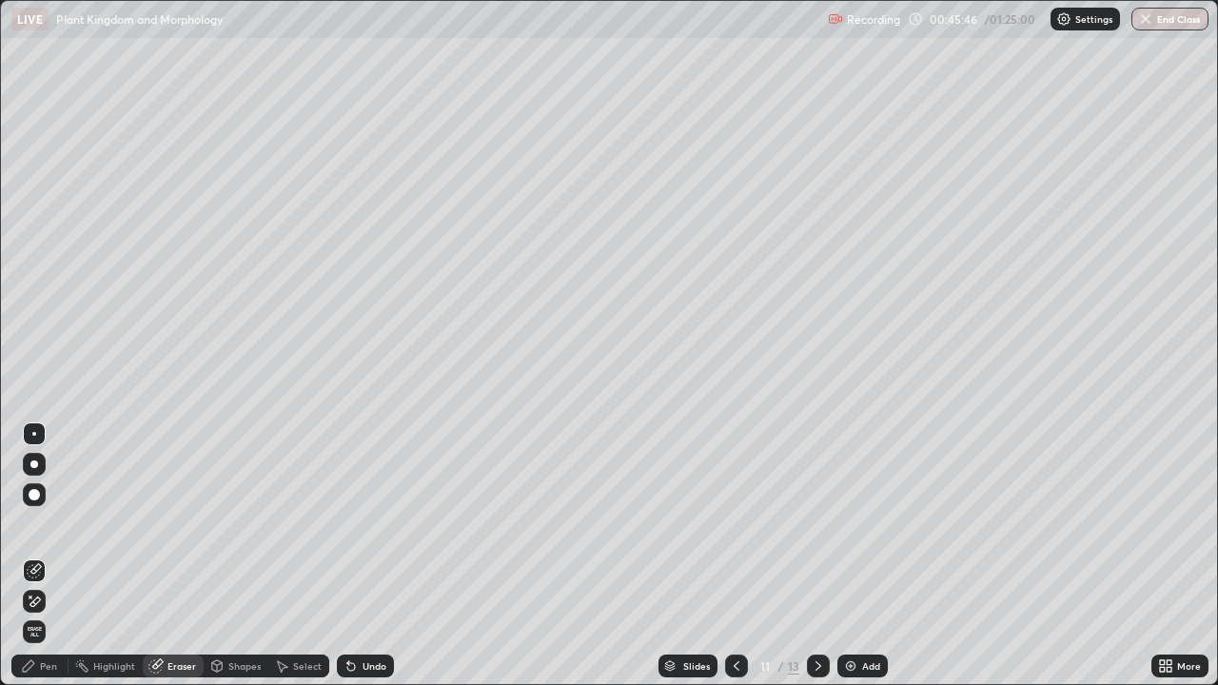
click at [59, 556] on div "Pen" at bounding box center [39, 666] width 57 height 23
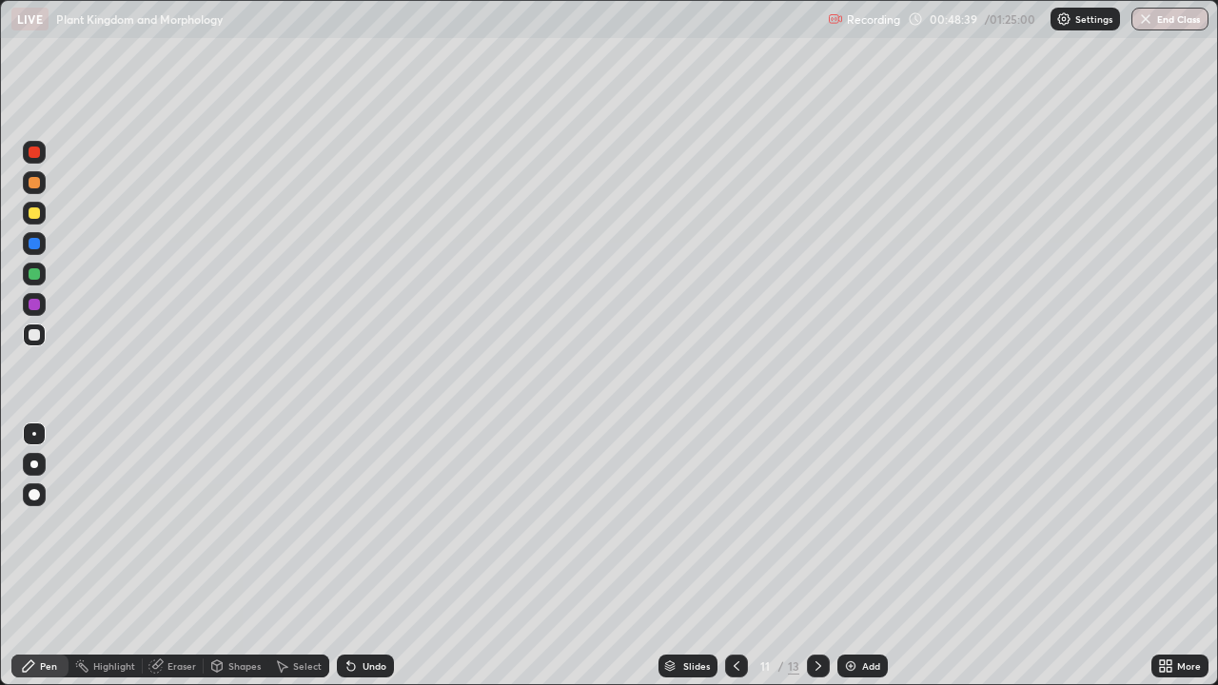
click at [1178, 556] on div "More" at bounding box center [1189, 666] width 24 height 10
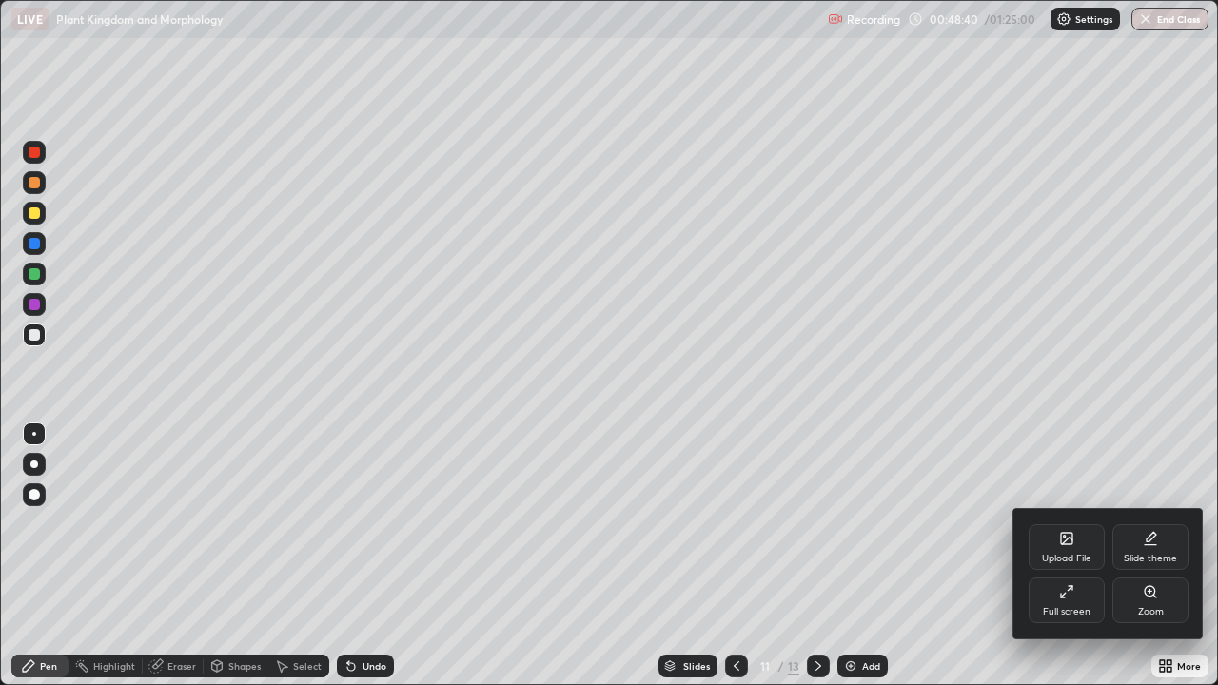
click at [1068, 556] on div "Full screen" at bounding box center [1067, 601] width 76 height 46
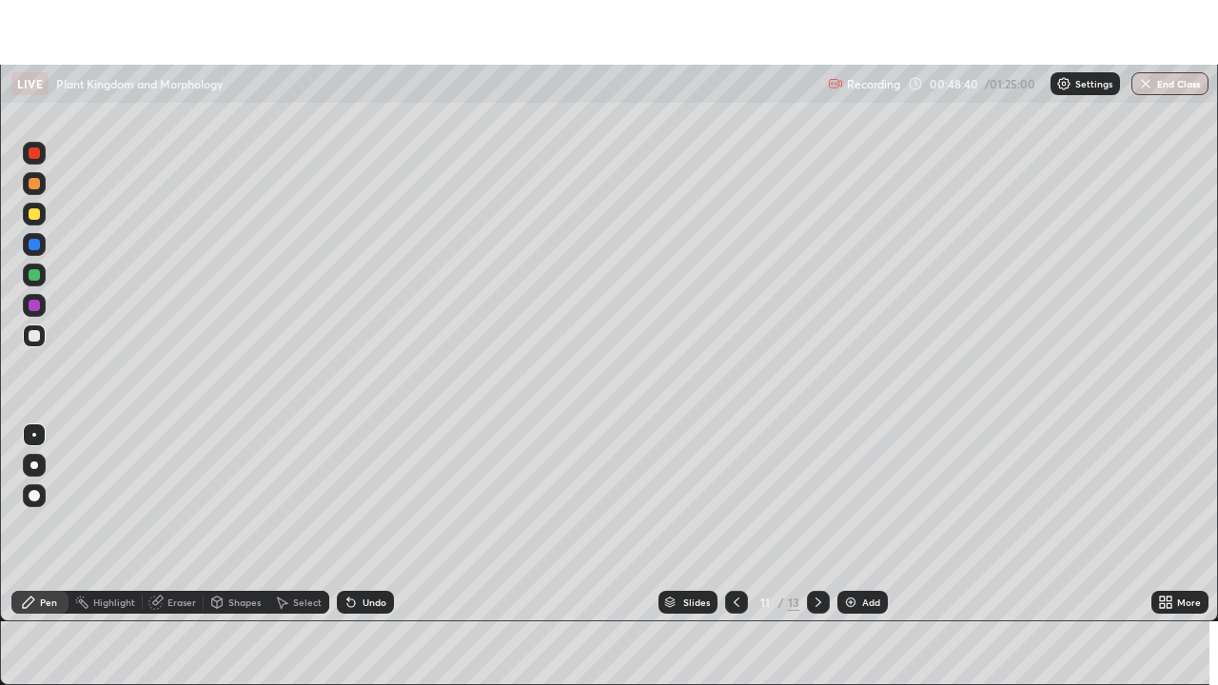
scroll to position [94588, 93927]
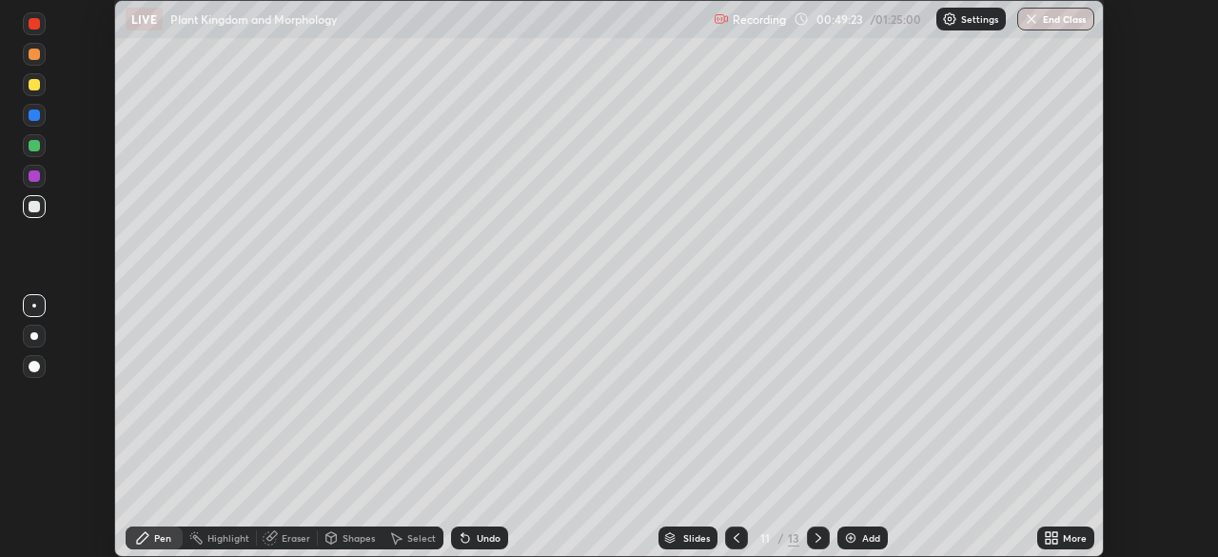
click at [1066, 539] on div "More" at bounding box center [1075, 538] width 24 height 10
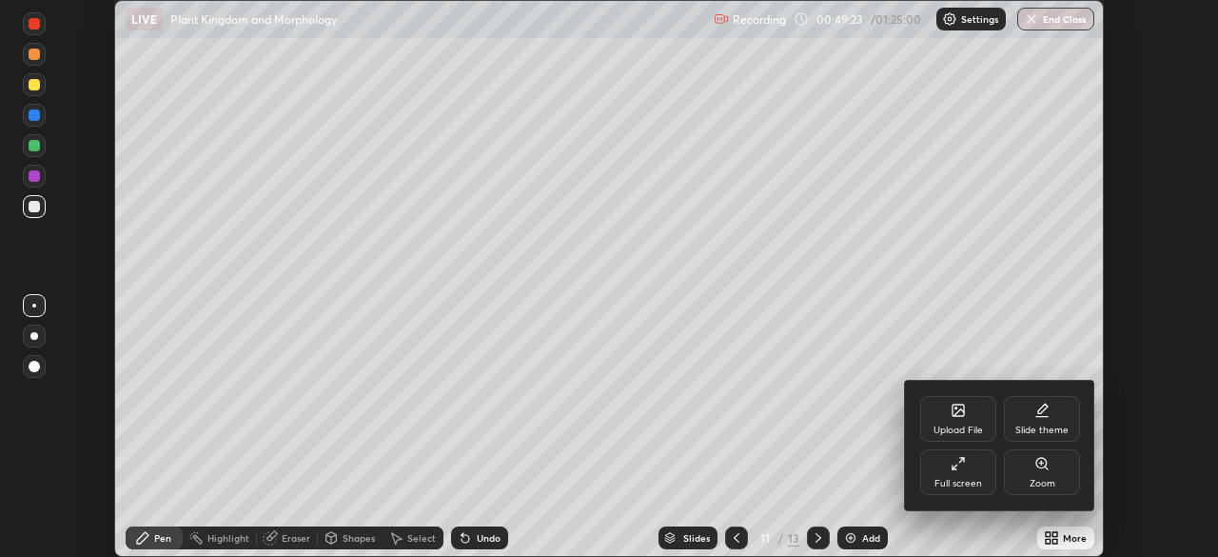
click at [941, 470] on div "Full screen" at bounding box center [958, 472] width 76 height 46
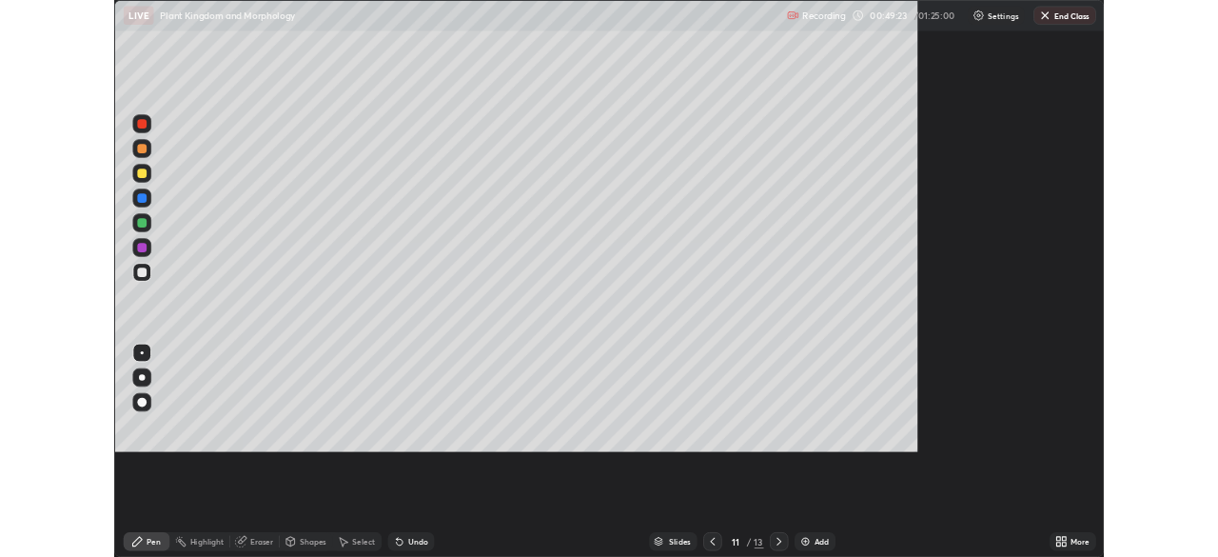
scroll to position [685, 1218]
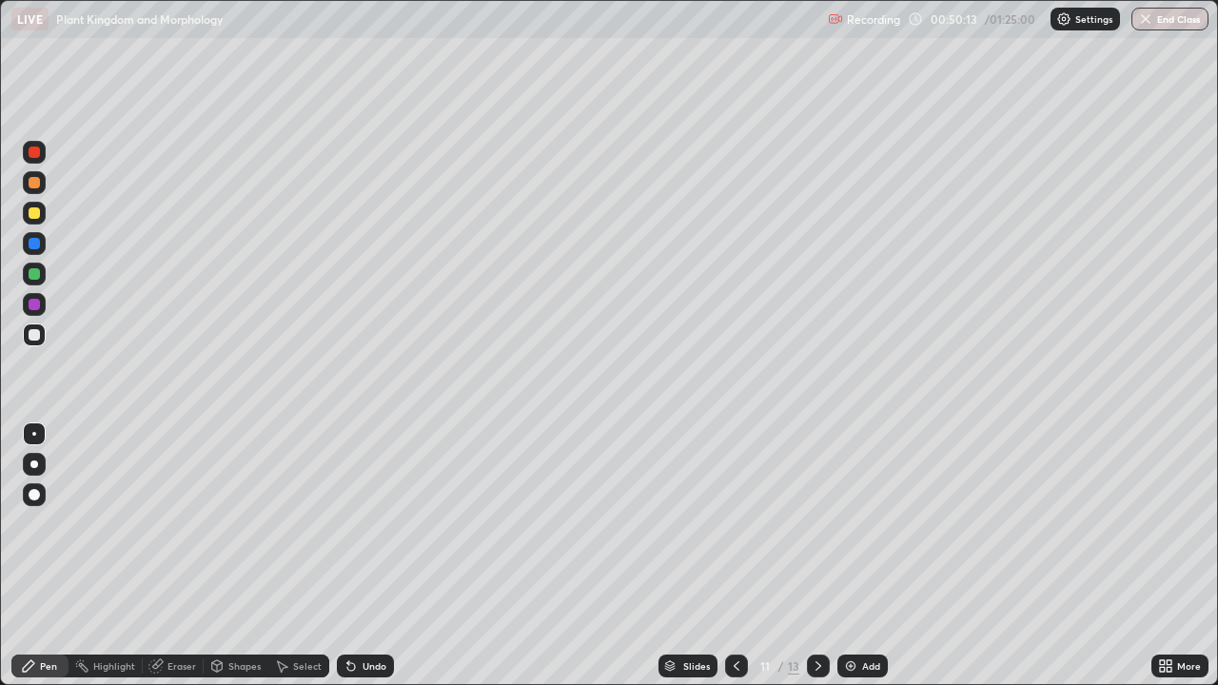
click at [868, 556] on div "Add" at bounding box center [871, 666] width 18 height 10
click at [42, 341] on div at bounding box center [34, 334] width 23 height 23
click at [37, 334] on div at bounding box center [34, 334] width 11 height 11
click at [37, 333] on div at bounding box center [34, 334] width 11 height 11
click at [170, 556] on div "Eraser" at bounding box center [181, 666] width 29 height 10
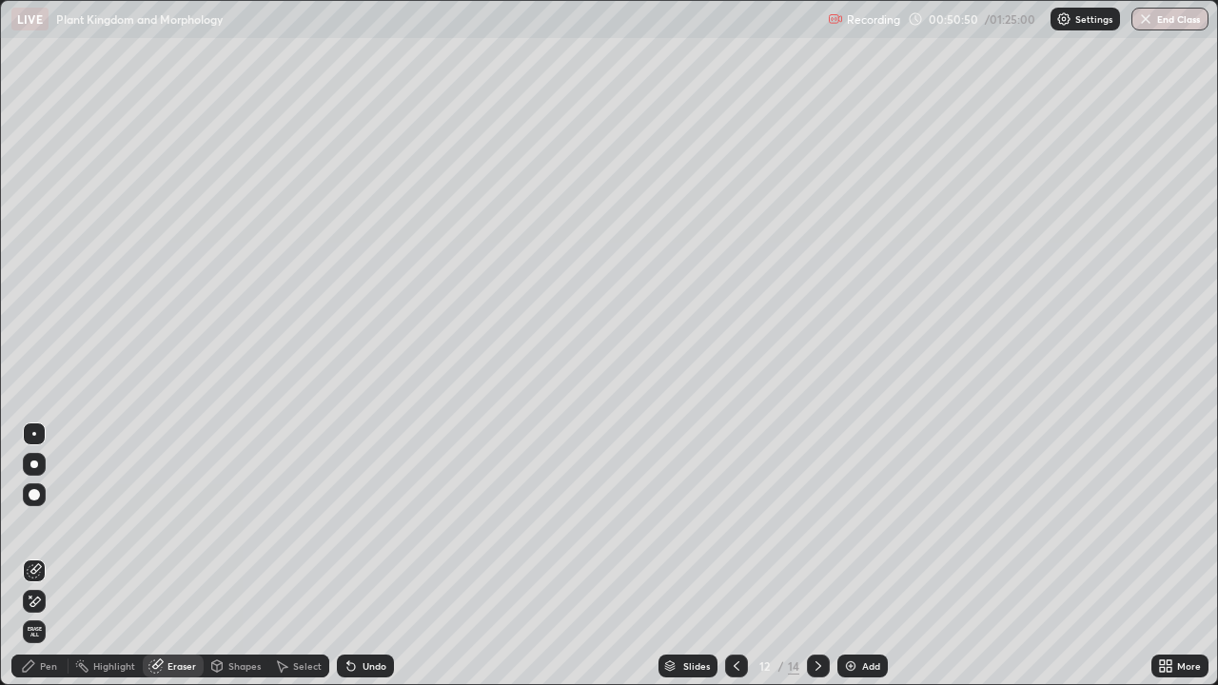
click at [51, 556] on div "Pen" at bounding box center [48, 666] width 17 height 10
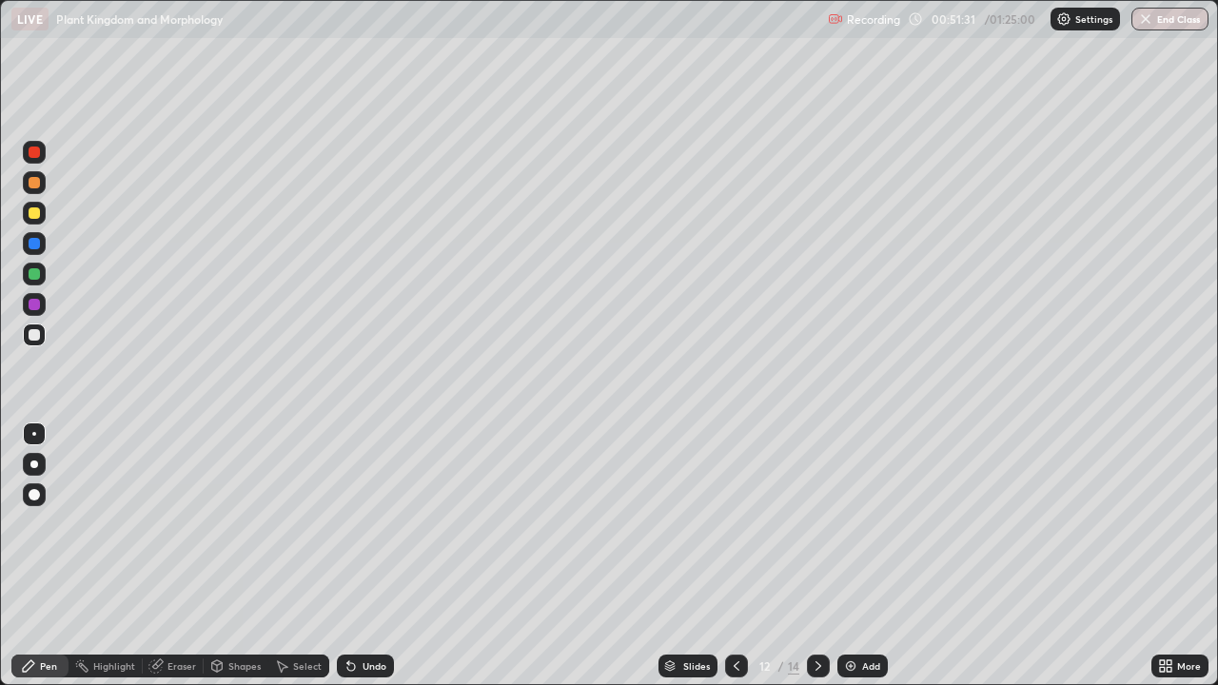
click at [192, 556] on div "Eraser" at bounding box center [181, 666] width 29 height 10
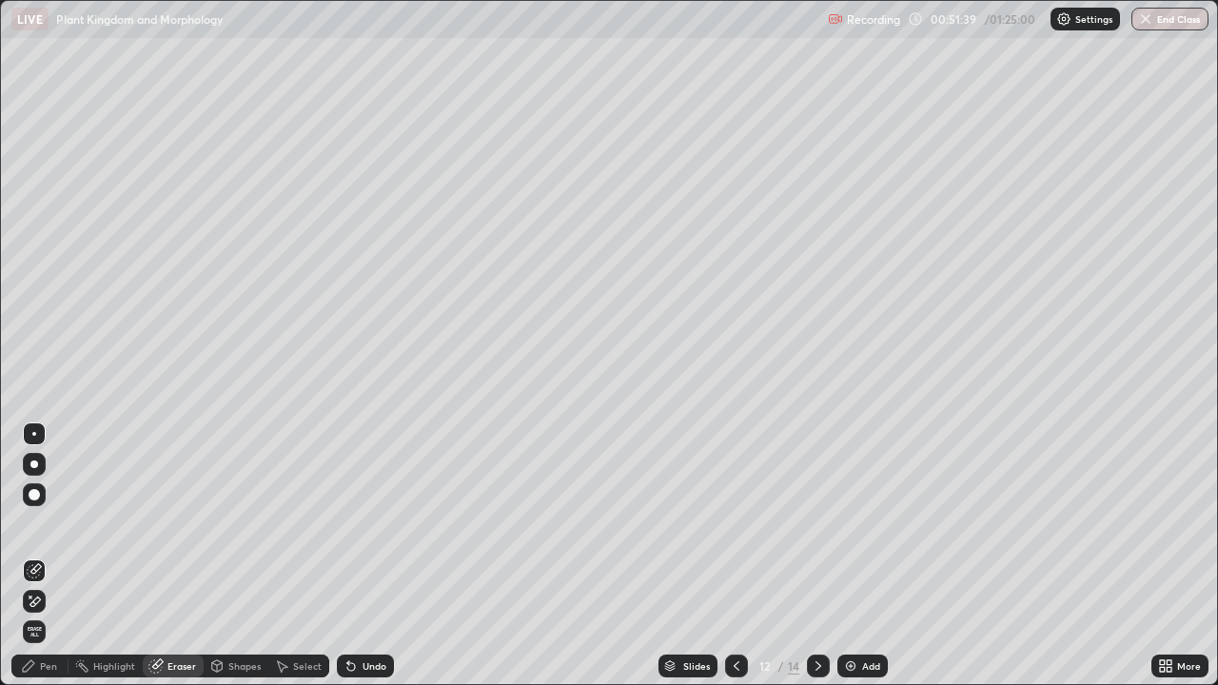
click at [44, 556] on div "Pen" at bounding box center [48, 666] width 17 height 10
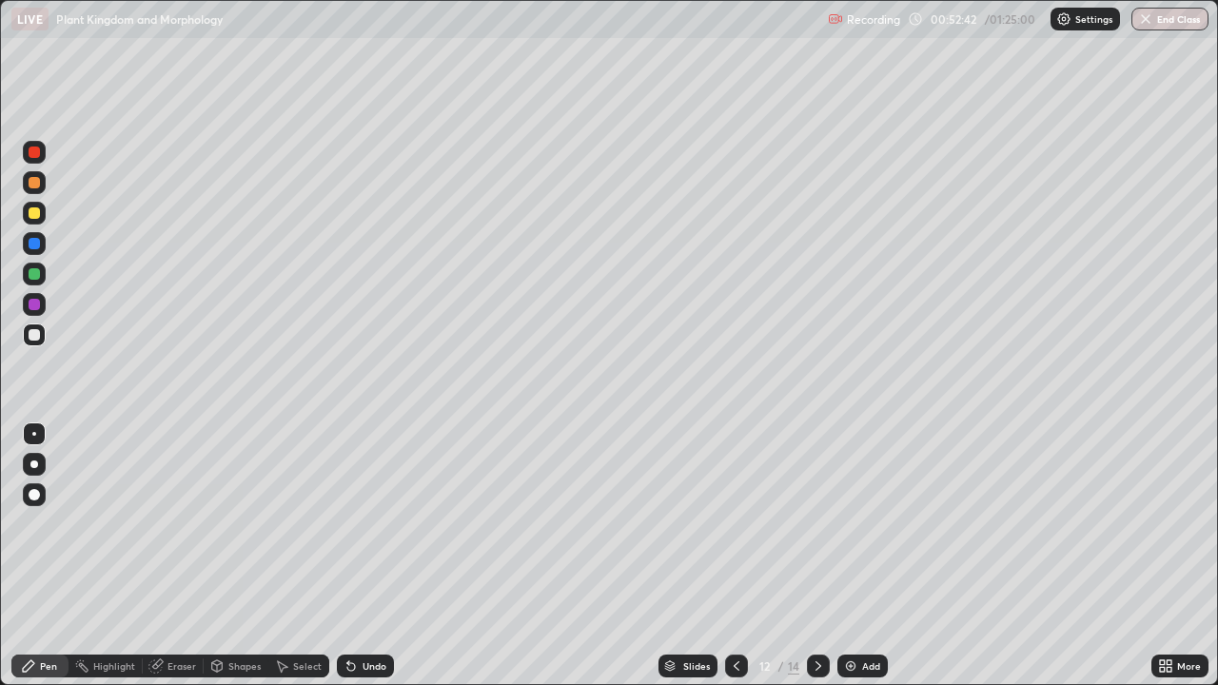
click at [186, 556] on div "Eraser" at bounding box center [181, 666] width 29 height 10
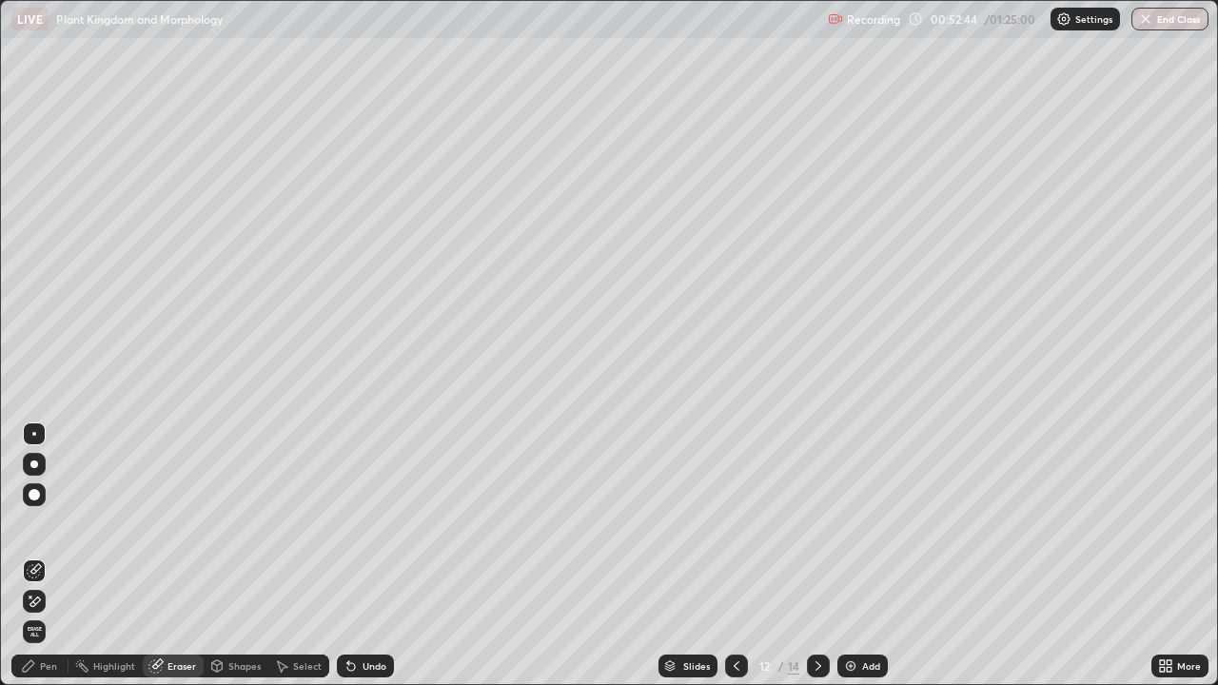
click at [56, 556] on div "Pen" at bounding box center [48, 666] width 17 height 10
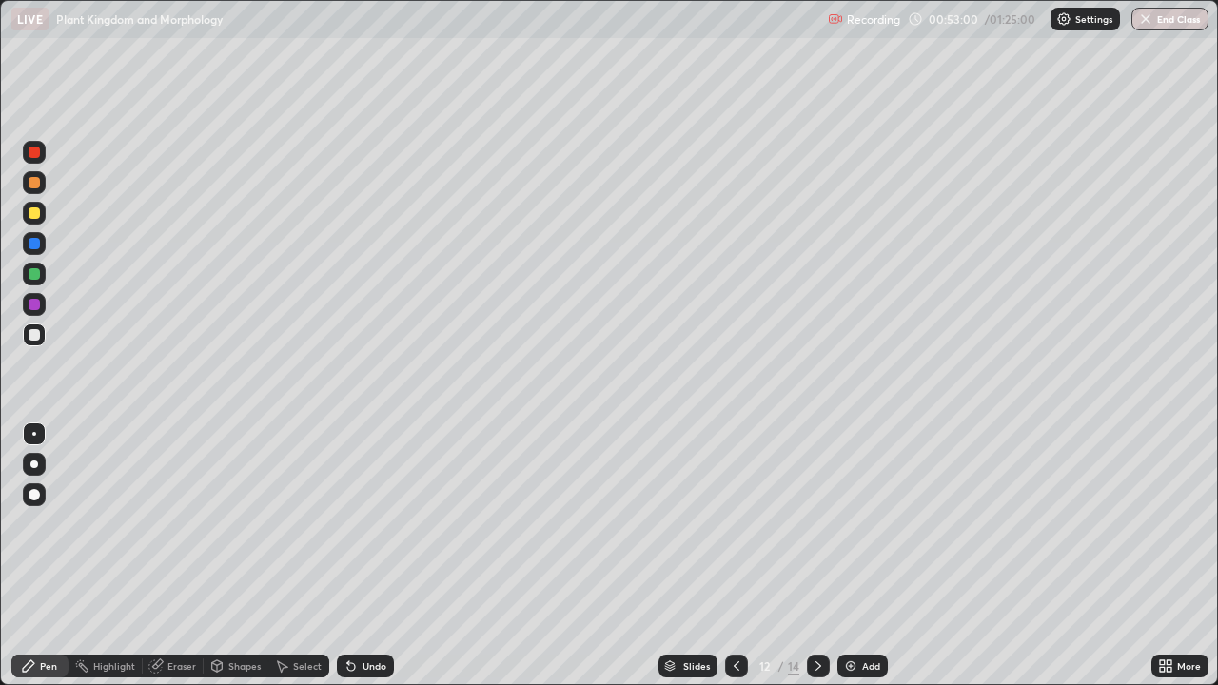
click at [182, 556] on div "Eraser" at bounding box center [181, 666] width 29 height 10
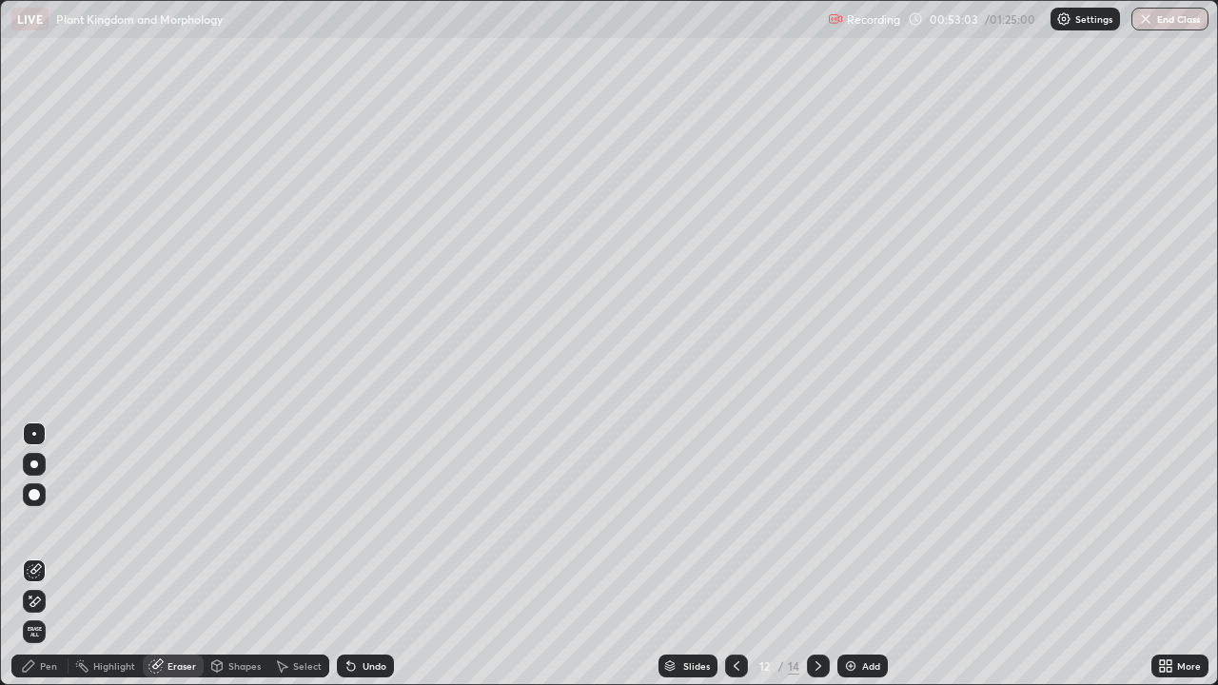
click at [55, 556] on div "Pen" at bounding box center [48, 666] width 17 height 10
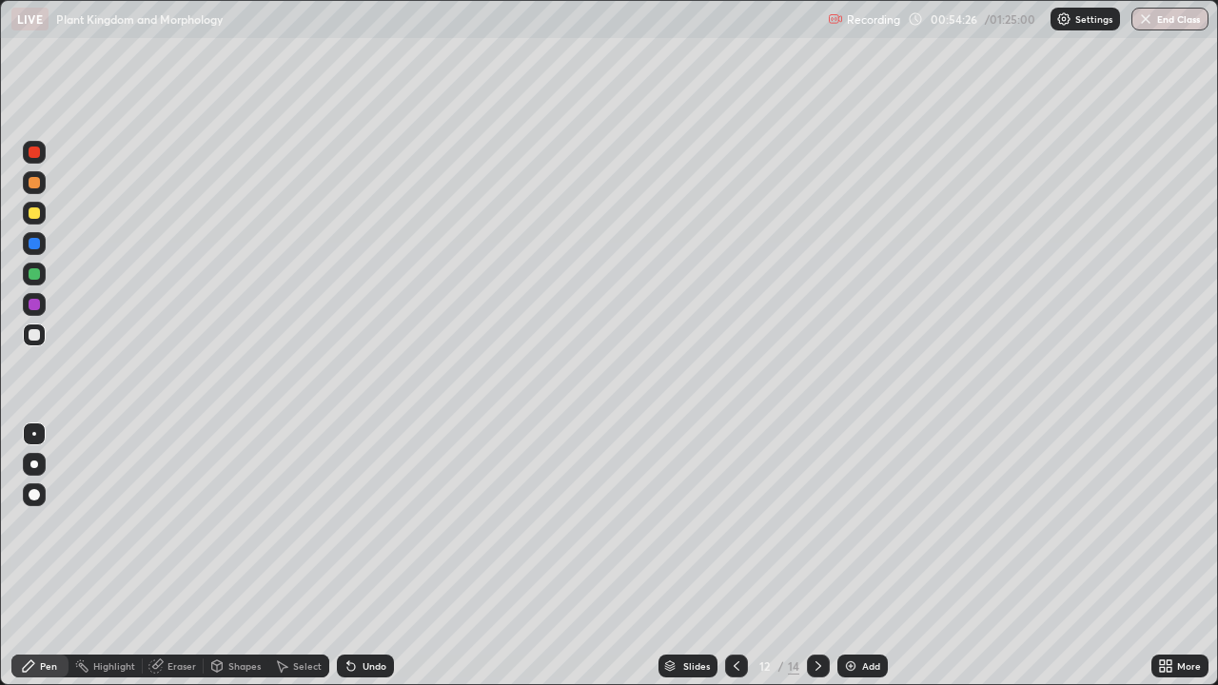
click at [174, 556] on div "Eraser" at bounding box center [181, 666] width 29 height 10
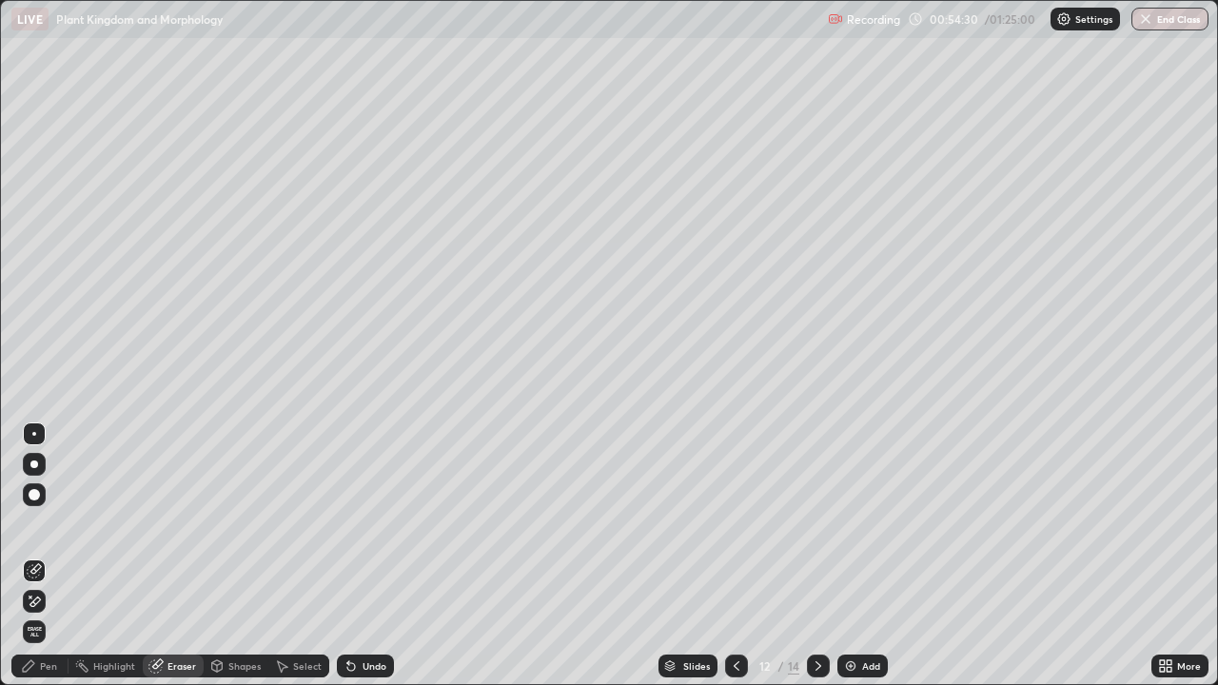
click at [59, 556] on div "Pen" at bounding box center [39, 666] width 57 height 23
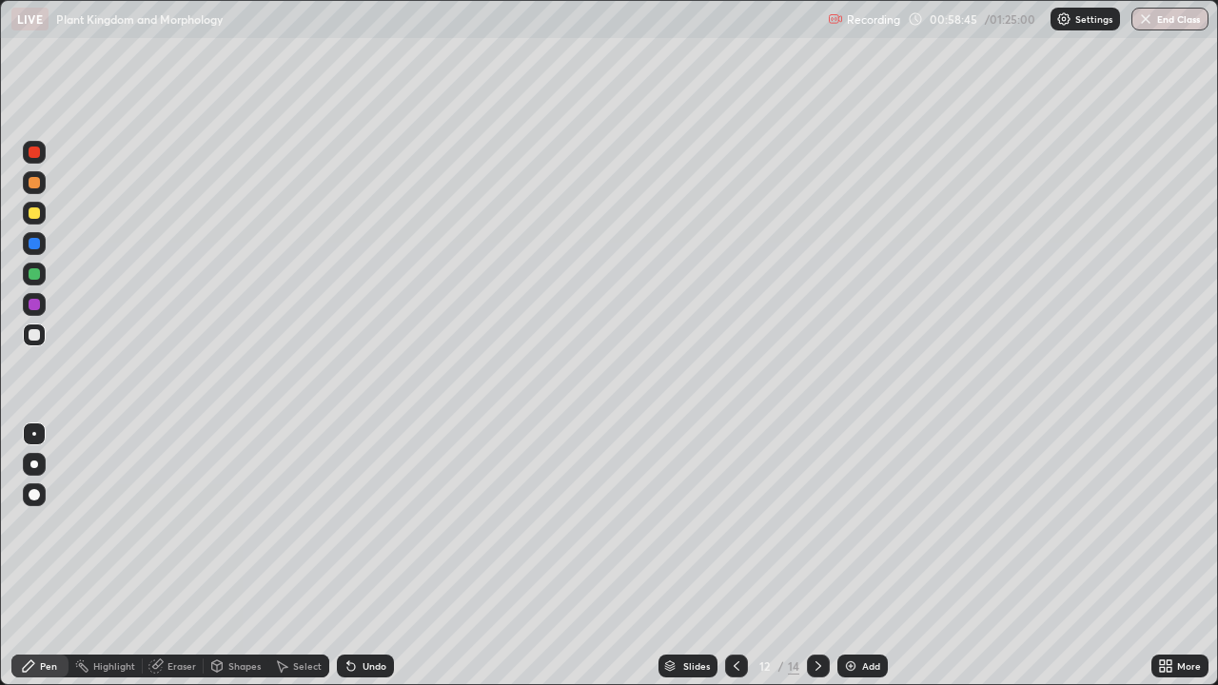
click at [1167, 556] on div "More" at bounding box center [1179, 666] width 57 height 23
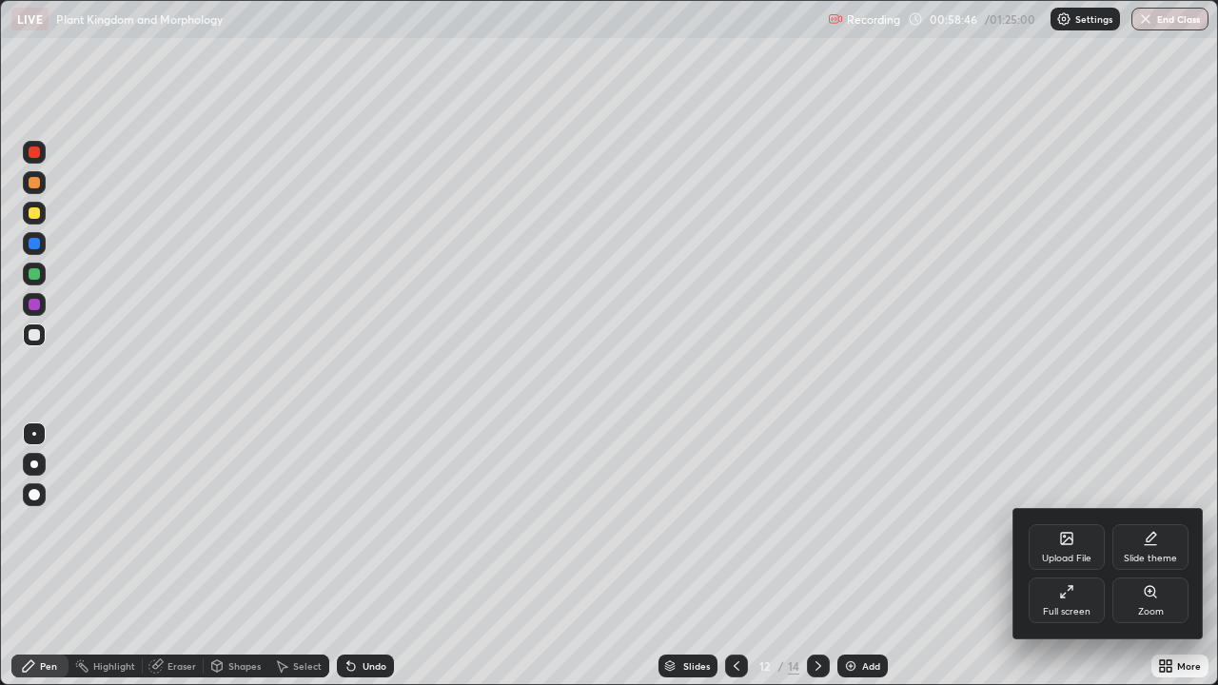
click at [1046, 556] on div "Full screen" at bounding box center [1067, 601] width 76 height 46
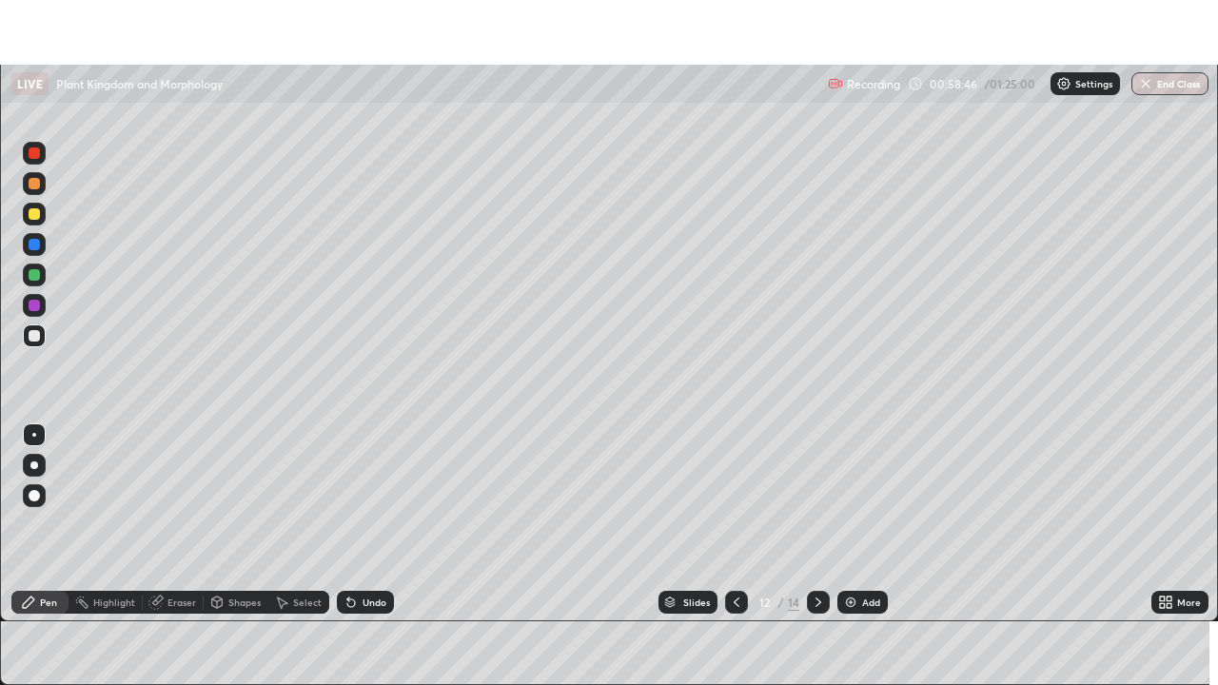
scroll to position [94588, 93927]
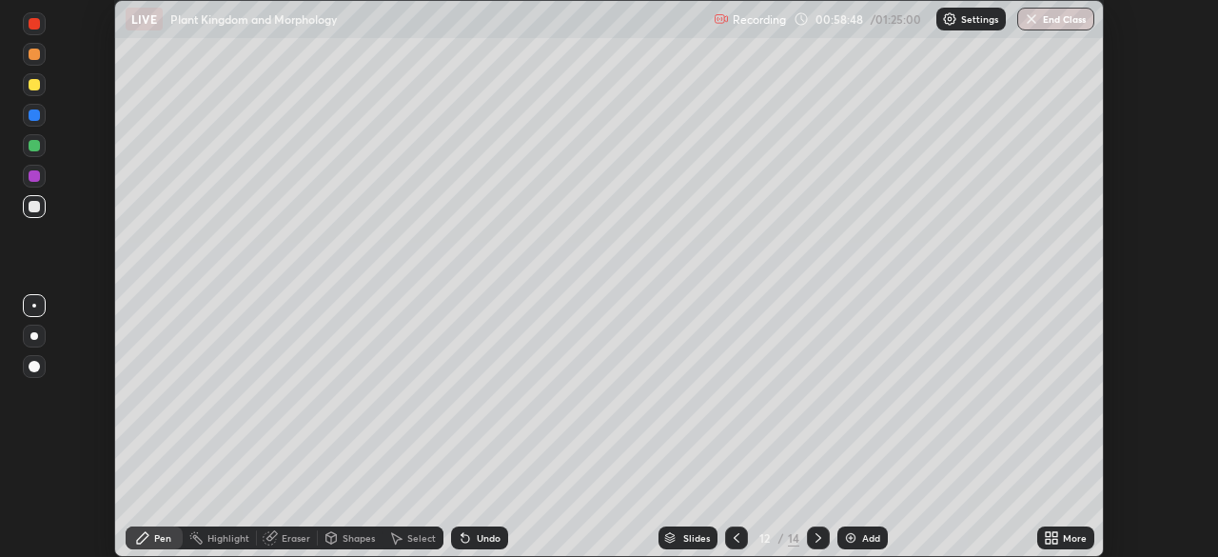
click at [1060, 535] on div "More" at bounding box center [1065, 537] width 57 height 23
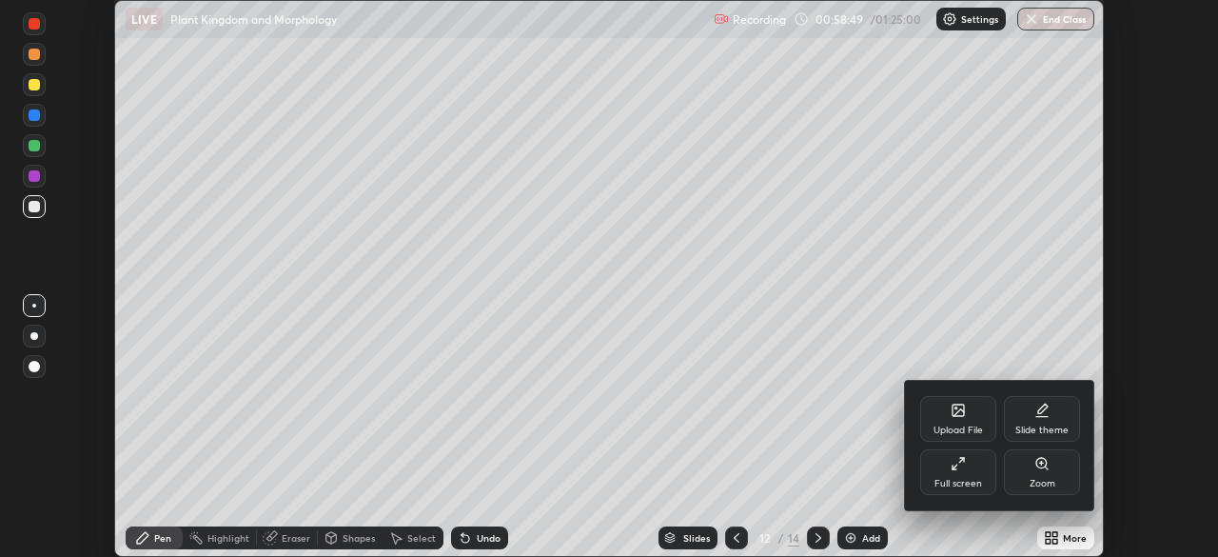
click at [968, 467] on div "Full screen" at bounding box center [958, 472] width 76 height 46
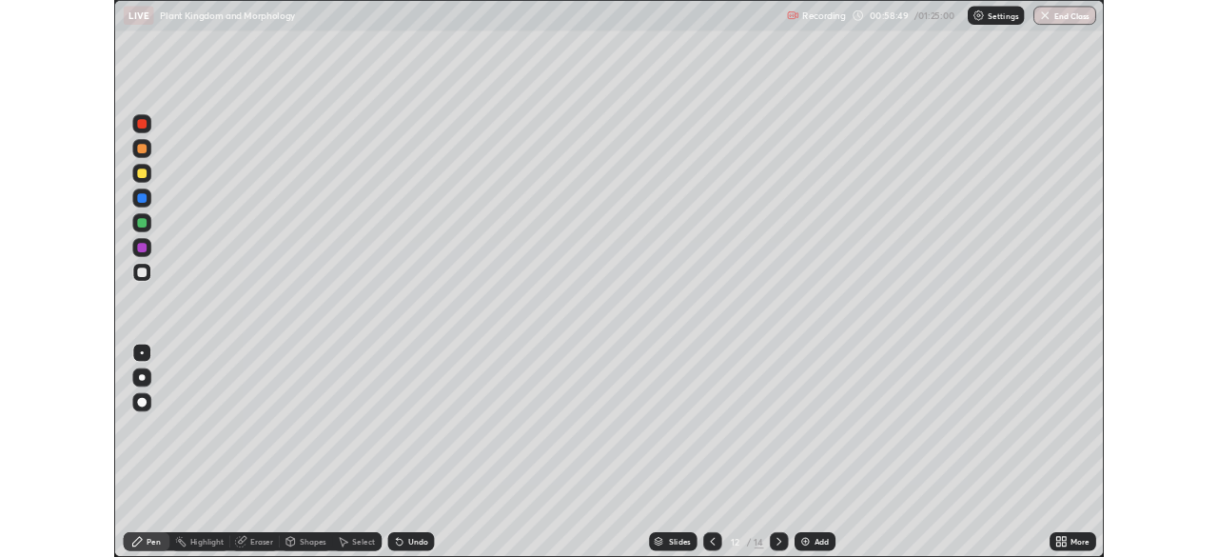
scroll to position [685, 1218]
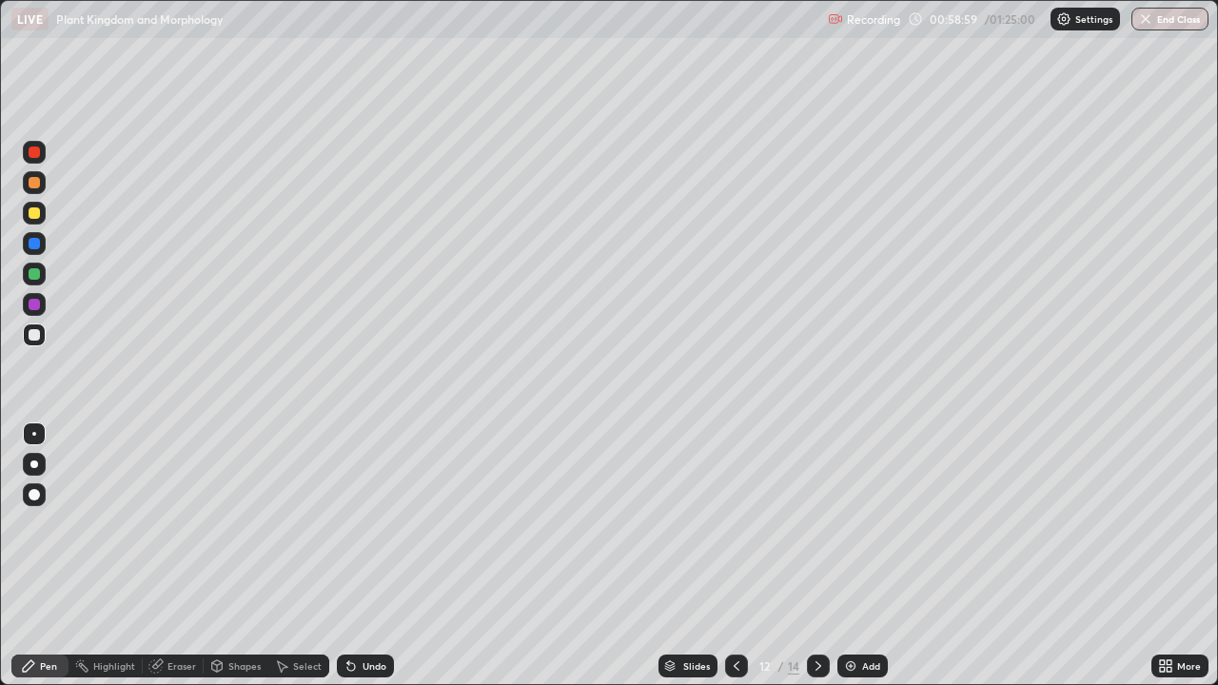
click at [855, 556] on img at bounding box center [850, 665] width 15 height 15
click at [864, 556] on div "Add" at bounding box center [871, 666] width 18 height 10
click at [1162, 26] on button "End Class" at bounding box center [1169, 19] width 77 height 23
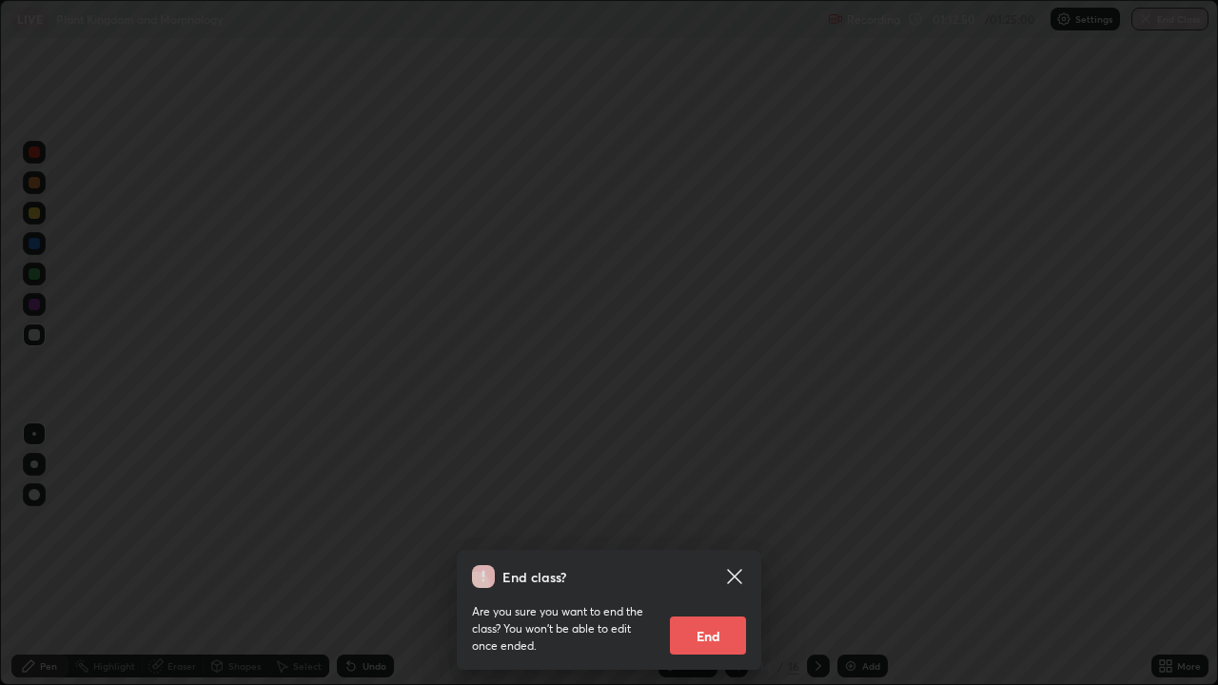
click at [709, 556] on button "End" at bounding box center [708, 636] width 76 height 38
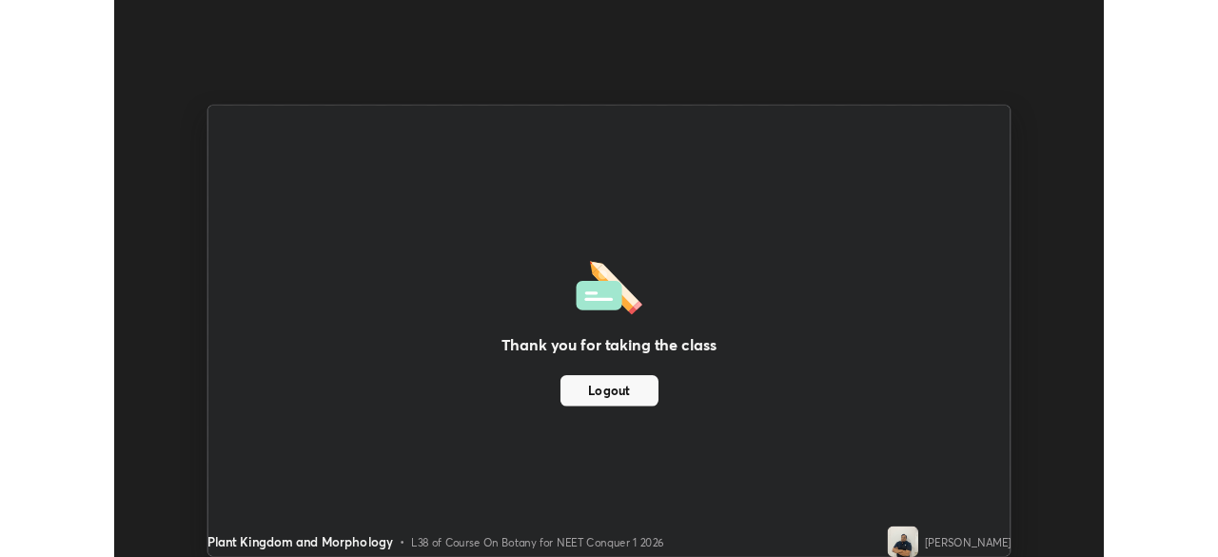
scroll to position [94588, 93927]
